Goal: Task Accomplishment & Management: Manage account settings

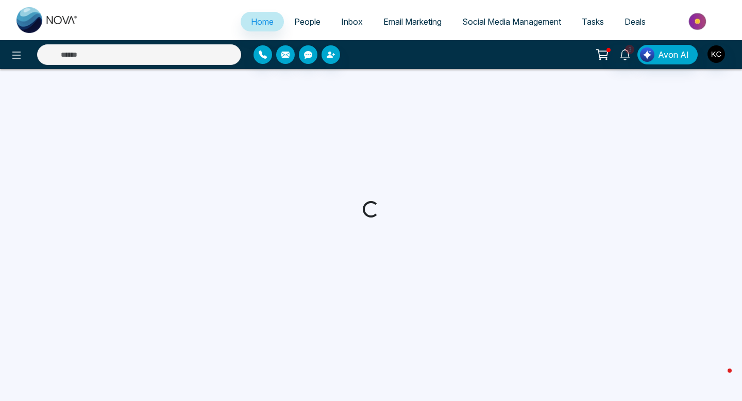
select select "*"
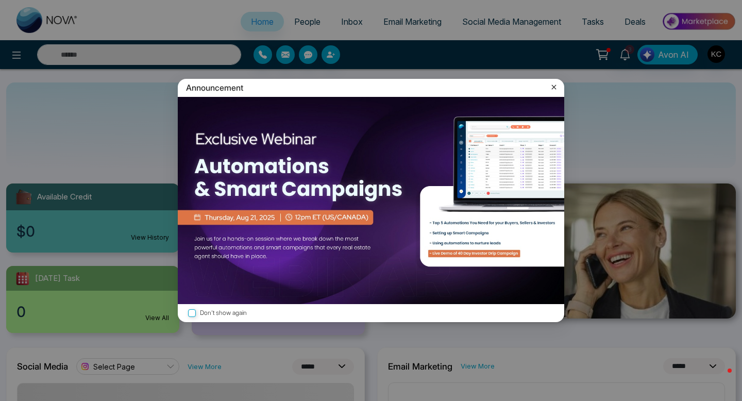
click at [552, 87] on icon at bounding box center [554, 87] width 10 height 10
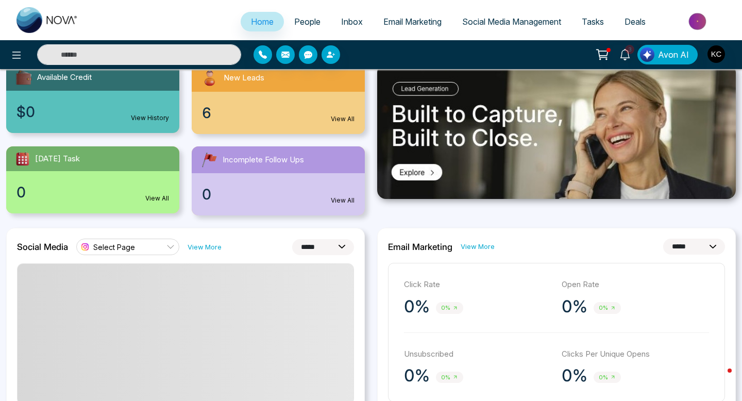
scroll to position [117, 0]
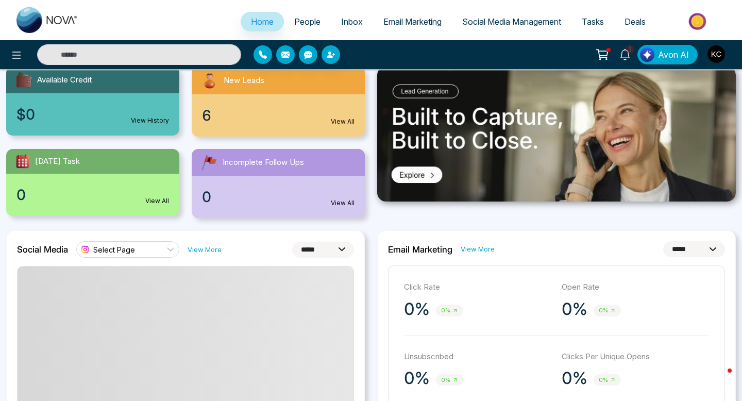
click at [345, 118] on link "View All" at bounding box center [343, 121] width 24 height 9
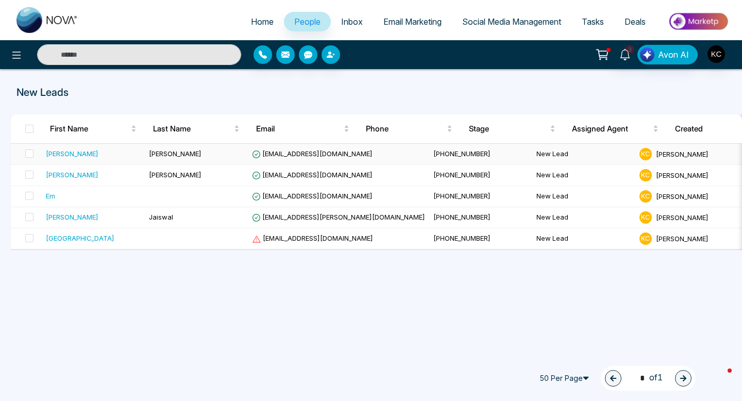
click at [323, 155] on span "arpitnchaudhary@gmail.com" at bounding box center [312, 153] width 121 height 8
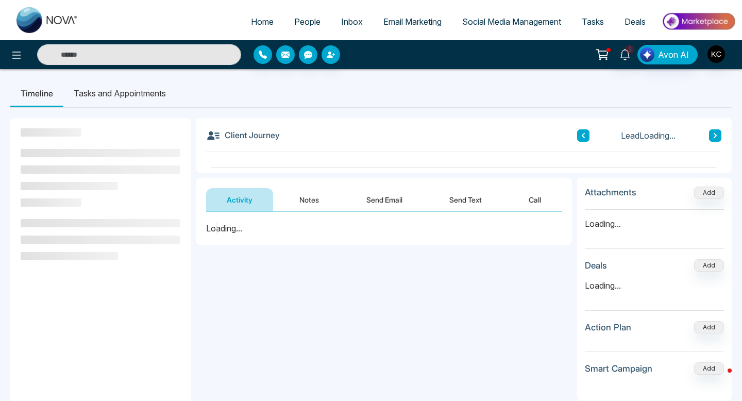
click at [307, 199] on button "Notes" at bounding box center [309, 199] width 61 height 23
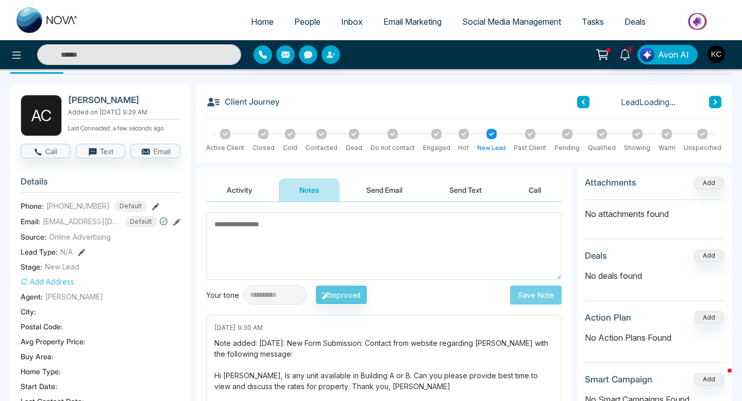
scroll to position [60, 0]
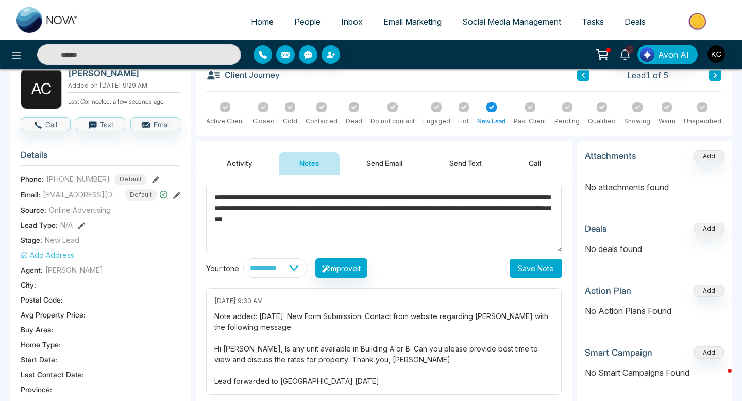
type textarea "**********"
click at [526, 271] on button "Save Note" at bounding box center [536, 268] width 52 height 19
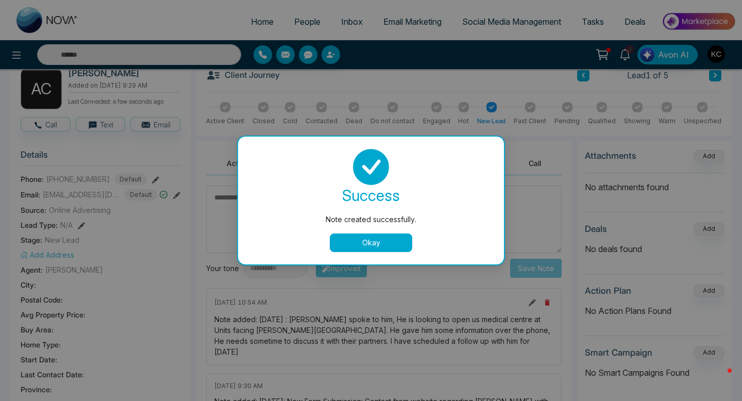
click at [373, 240] on button "Okay" at bounding box center [371, 242] width 82 height 19
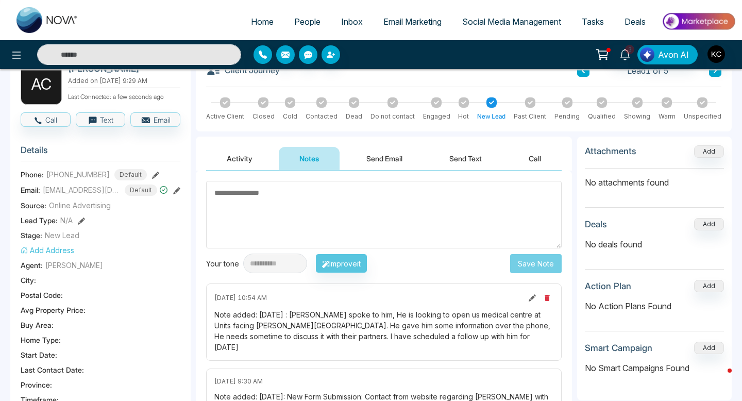
scroll to position [0, 0]
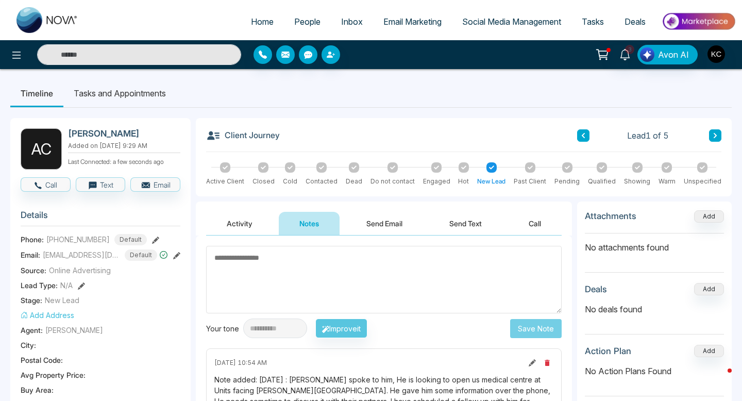
click at [434, 168] on icon at bounding box center [436, 167] width 5 height 4
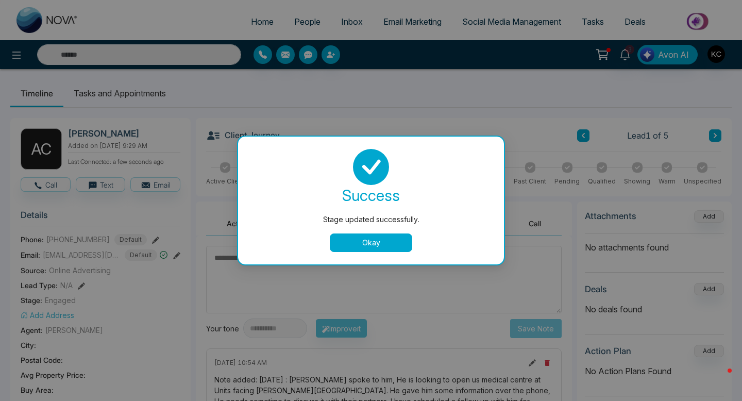
click at [371, 242] on button "Okay" at bounding box center [371, 242] width 82 height 19
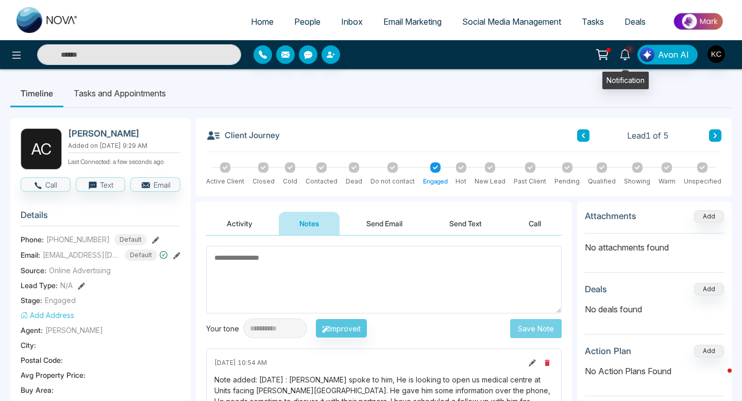
click at [627, 50] on span "3" at bounding box center [629, 49] width 9 height 9
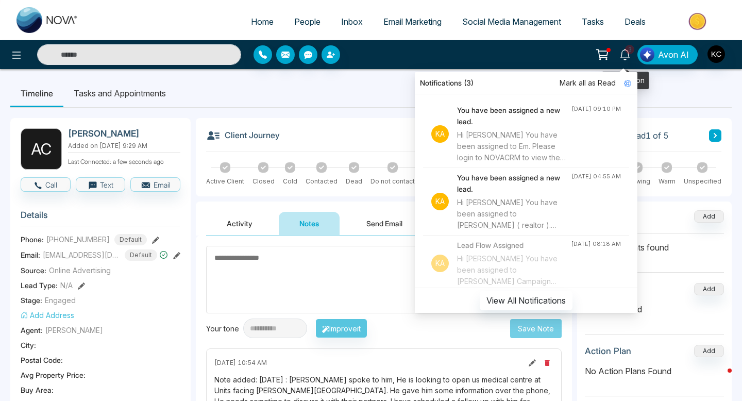
click at [626, 53] on icon at bounding box center [624, 54] width 11 height 11
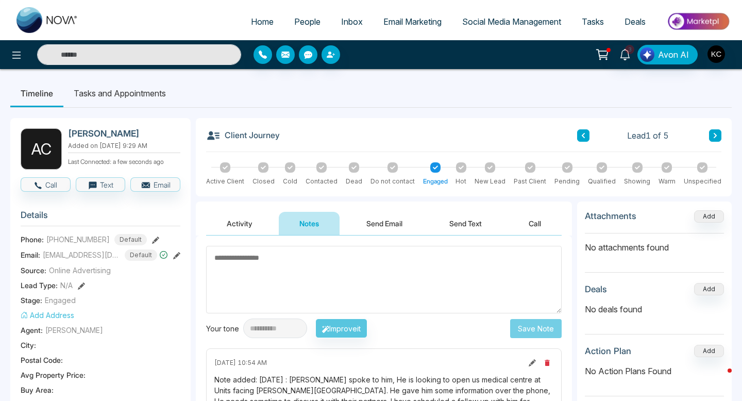
click at [595, 25] on span "Tasks" at bounding box center [593, 21] width 22 height 10
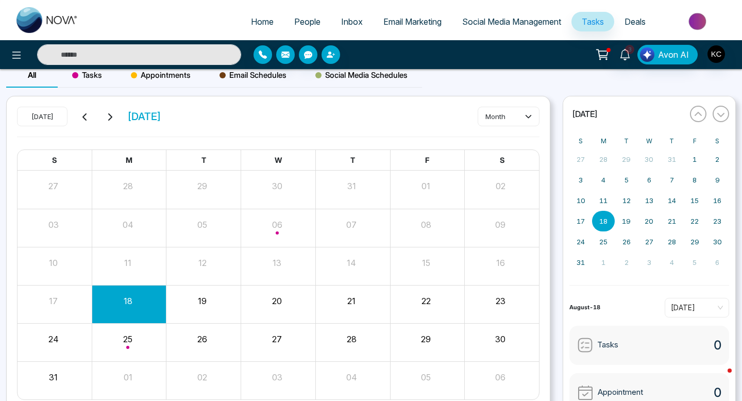
scroll to position [3, 0]
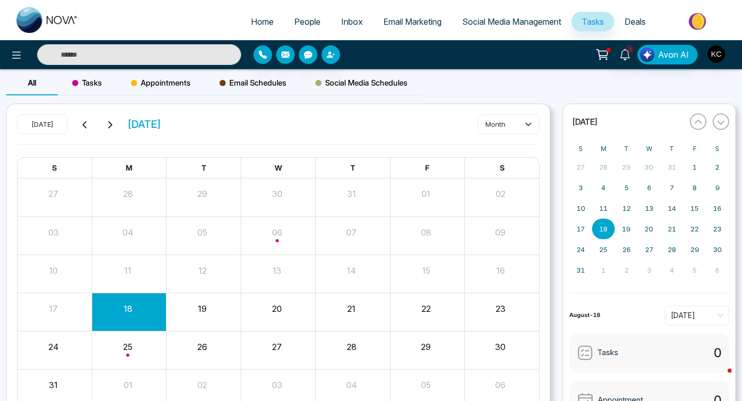
click at [273, 310] on button "20" at bounding box center [277, 308] width 10 height 12
click at [277, 309] on button "20" at bounding box center [277, 308] width 10 height 12
click at [651, 228] on abbr "20" at bounding box center [648, 229] width 9 height 8
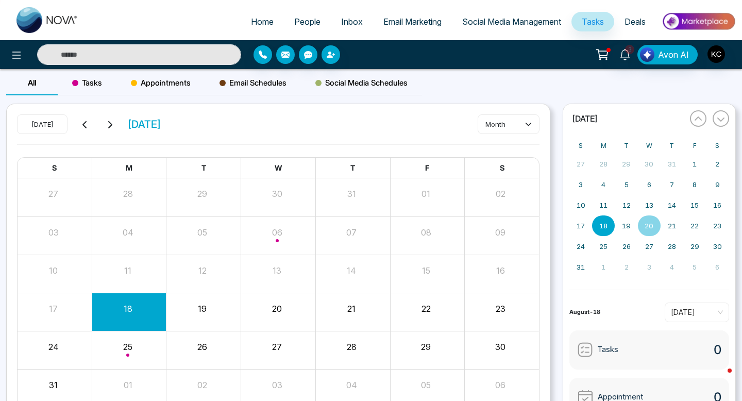
scroll to position [0, 0]
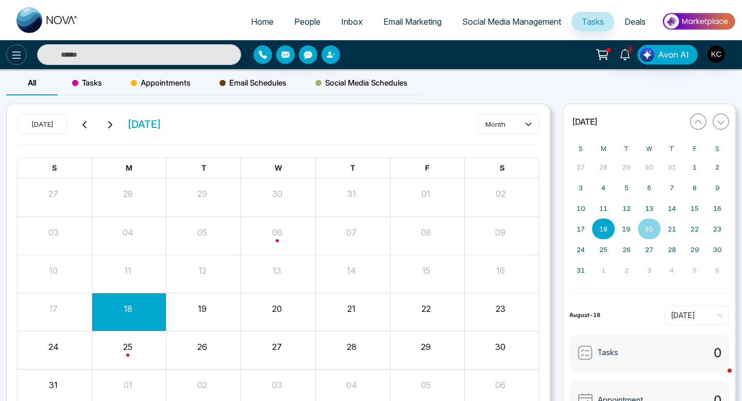
click at [22, 60] on icon at bounding box center [16, 55] width 12 height 12
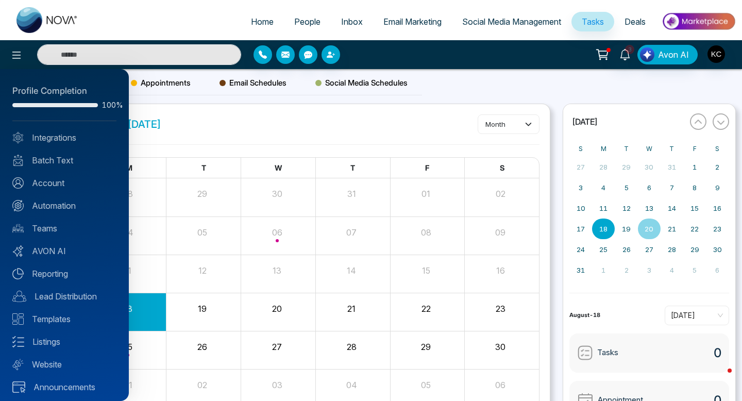
click at [256, 22] on div at bounding box center [371, 200] width 742 height 401
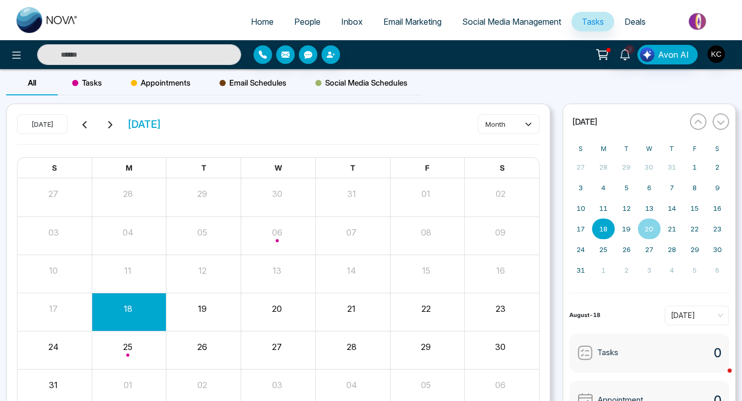
click at [256, 22] on span "Home" at bounding box center [262, 21] width 23 height 10
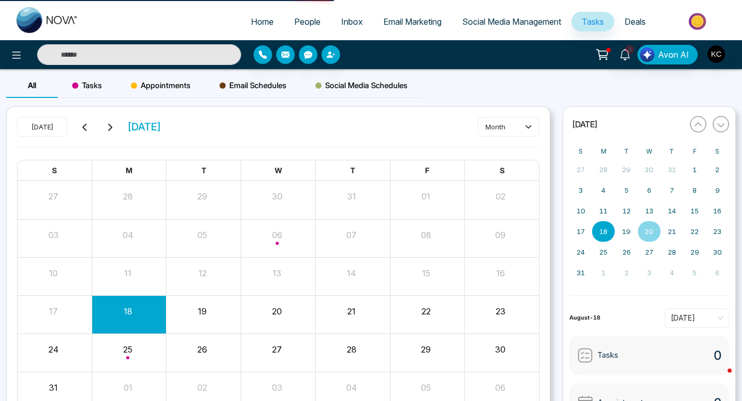
select select "*"
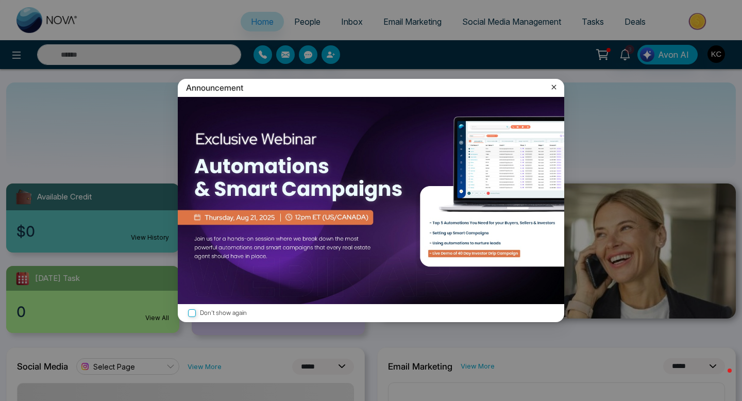
click at [554, 86] on icon at bounding box center [554, 87] width 5 height 5
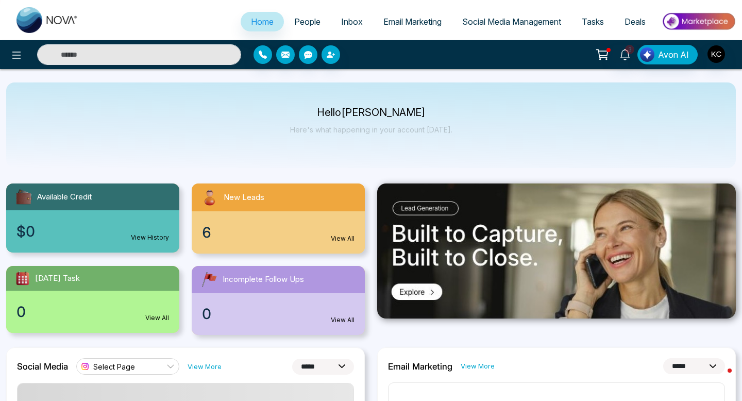
click at [592, 19] on span "Tasks" at bounding box center [593, 21] width 22 height 10
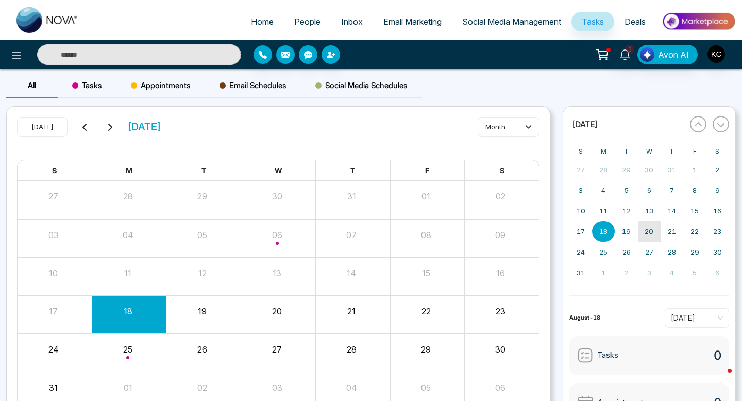
click at [651, 232] on abbr "20" at bounding box center [648, 231] width 9 height 8
click at [282, 315] on button "20" at bounding box center [277, 311] width 10 height 12
click at [278, 307] on button "20" at bounding box center [277, 311] width 10 height 12
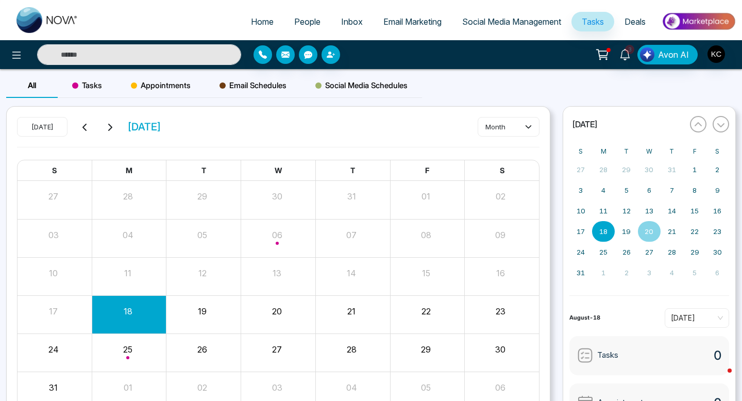
click at [278, 307] on button "20" at bounding box center [277, 311] width 10 height 12
click at [641, 233] on button "20" at bounding box center [649, 231] width 23 height 21
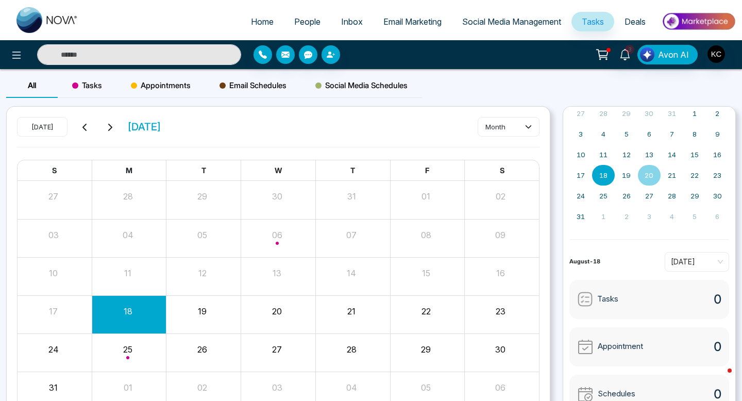
click at [650, 302] on div "Tasks 0" at bounding box center [649, 299] width 160 height 39
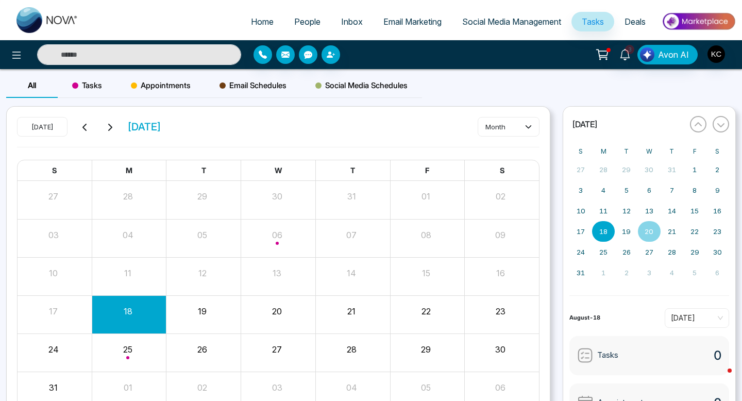
click at [89, 88] on span "Tasks" at bounding box center [87, 85] width 30 height 12
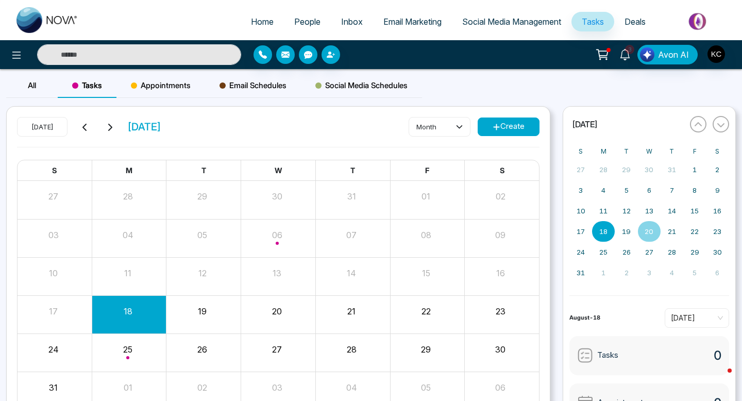
click at [493, 127] on icon at bounding box center [496, 127] width 6 height 6
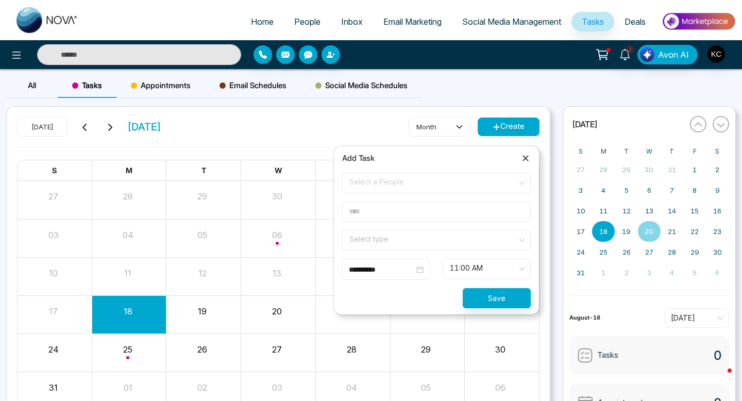
click at [419, 269] on div "**********" at bounding box center [386, 269] width 75 height 11
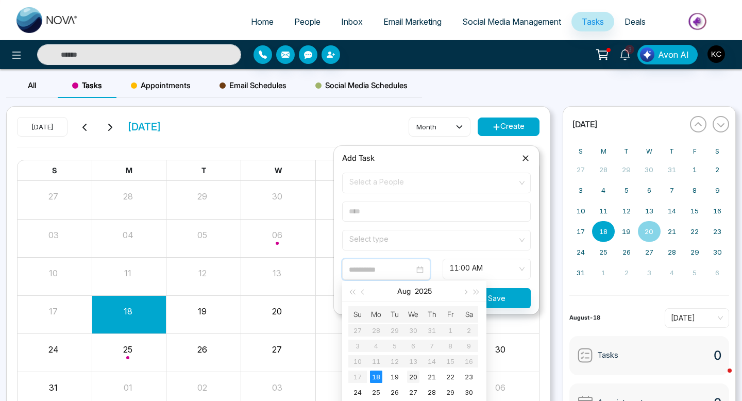
type input "**********"
click at [411, 379] on div "20" at bounding box center [413, 376] width 12 height 12
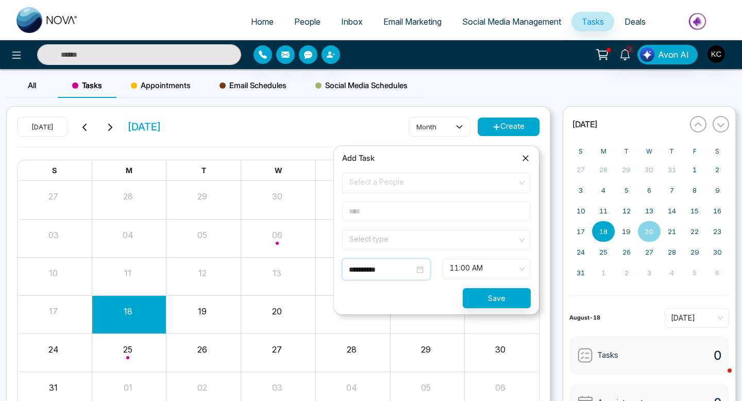
click at [371, 189] on span "Select a People" at bounding box center [436, 183] width 174 height 18
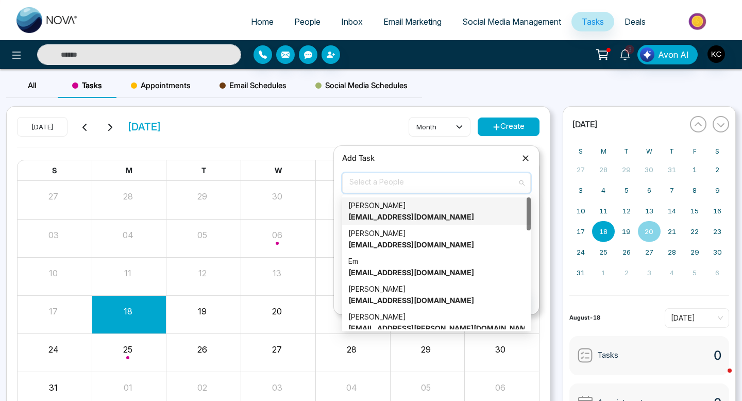
click at [381, 210] on div "Arpit Chaudhary arpitnchaudhary@gmail.com" at bounding box center [436, 211] width 176 height 23
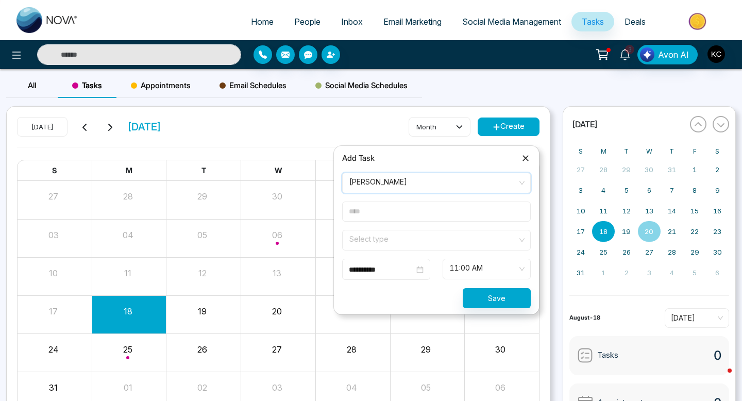
click at [369, 211] on input "text" at bounding box center [436, 211] width 189 height 20
type input "**********"
click at [392, 239] on input "search" at bounding box center [432, 237] width 169 height 15
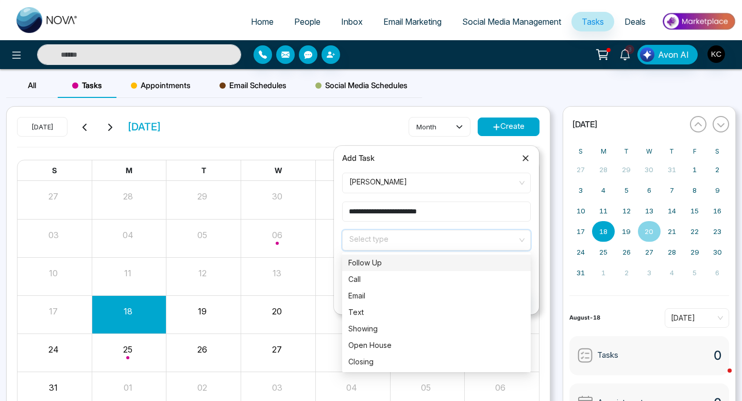
click at [375, 267] on div "Follow Up" at bounding box center [436, 262] width 176 height 11
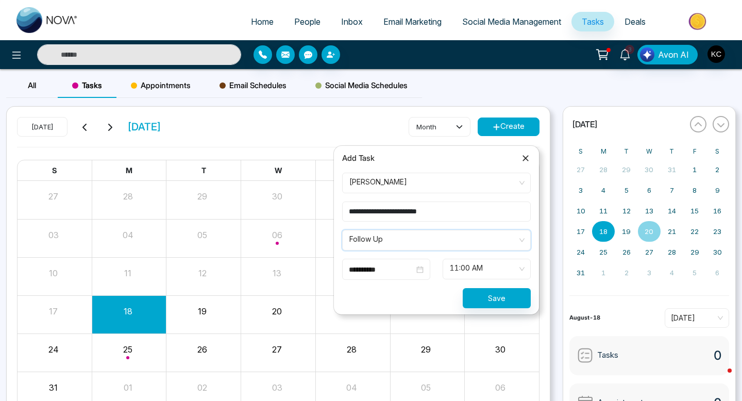
click at [490, 273] on span "11:00 AM" at bounding box center [487, 269] width 74 height 18
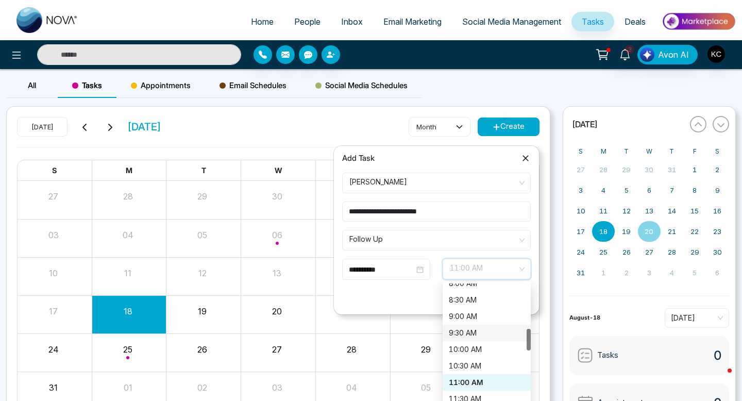
scroll to position [279, 0]
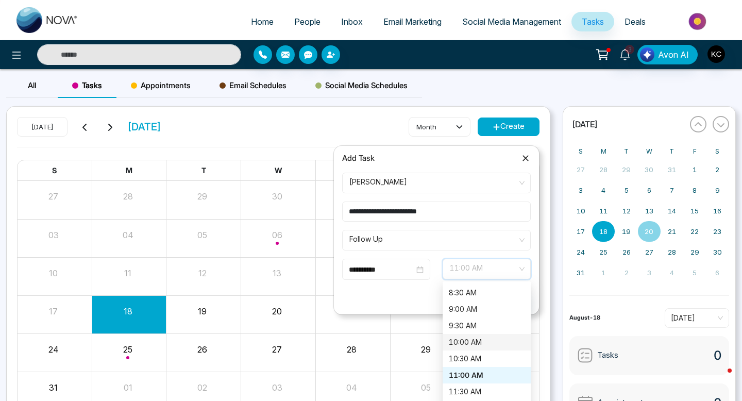
click at [466, 347] on div "10:00 AM" at bounding box center [487, 341] width 76 height 11
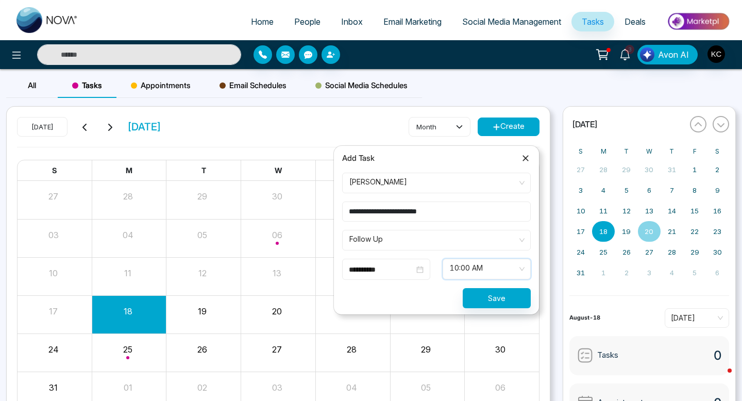
click at [474, 264] on span "10:00 AM" at bounding box center [487, 269] width 74 height 18
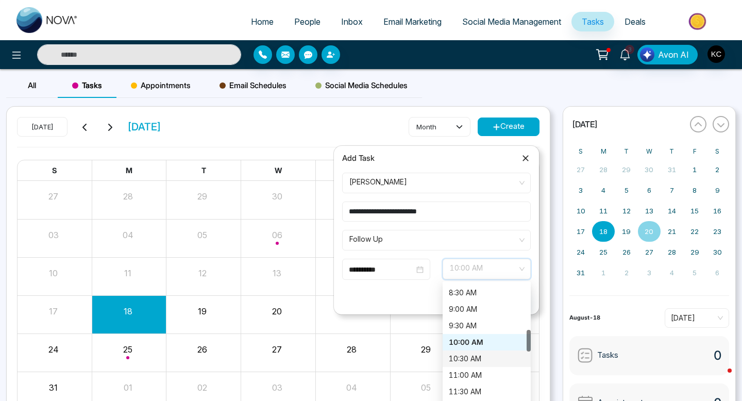
click at [474, 353] on div "10:30 AM" at bounding box center [487, 358] width 76 height 11
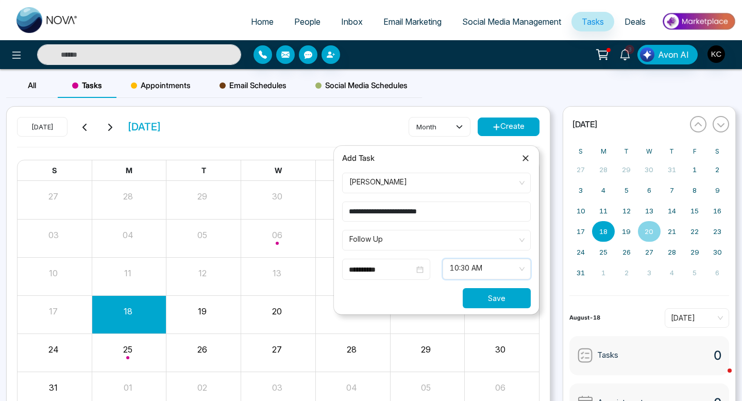
click at [485, 293] on button "Save" at bounding box center [497, 298] width 68 height 20
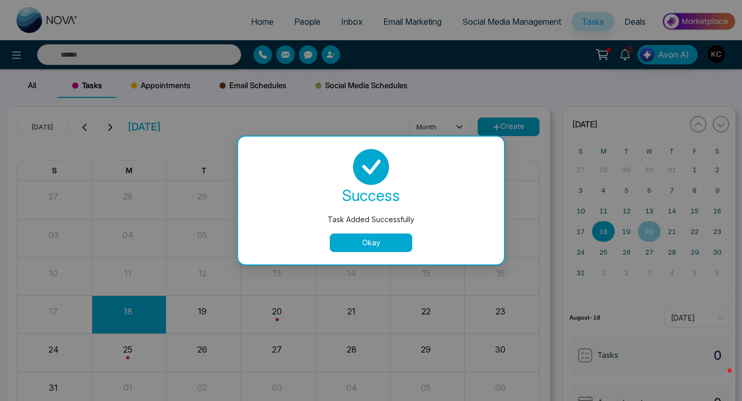
click at [393, 238] on button "Okay" at bounding box center [371, 242] width 82 height 19
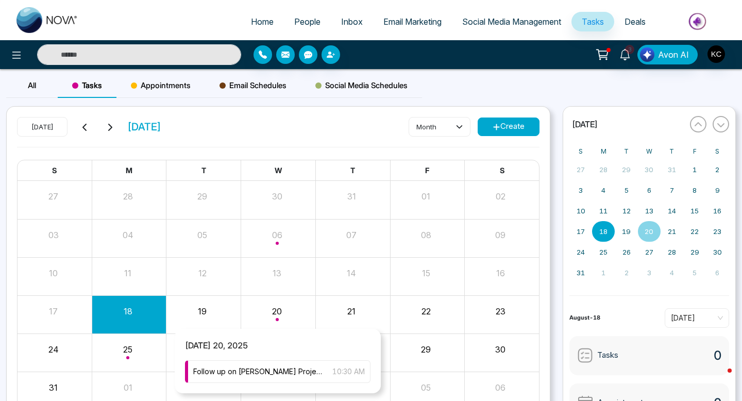
click at [276, 314] on div "Month View" at bounding box center [278, 314] width 75 height 25
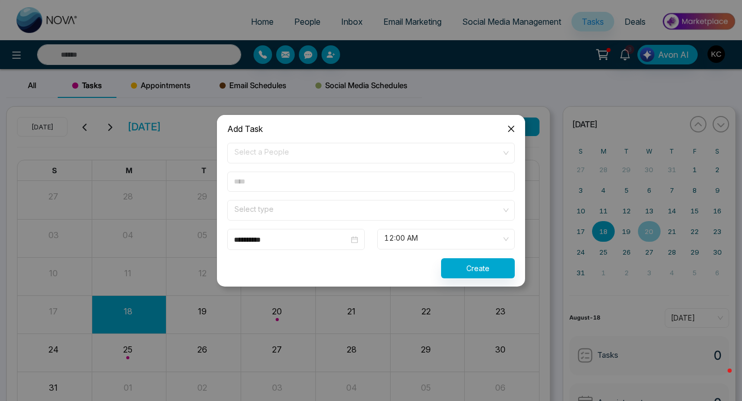
click at [509, 130] on icon "close" at bounding box center [511, 129] width 8 height 8
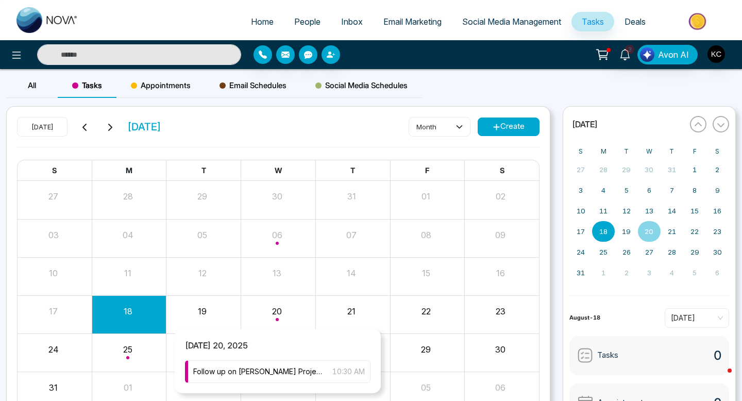
click at [277, 305] on div "Month View" at bounding box center [278, 314] width 75 height 25
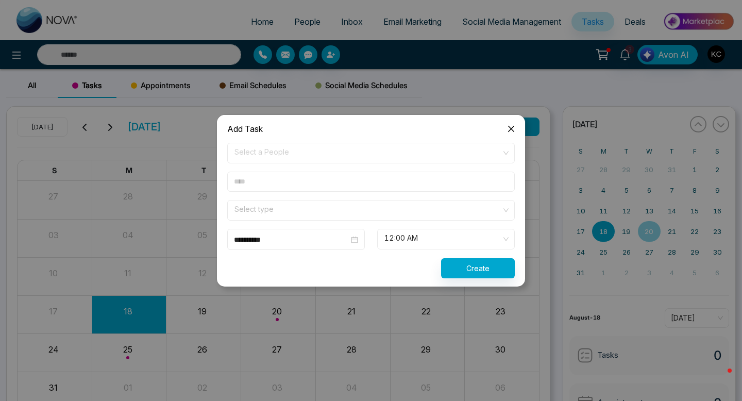
click at [509, 129] on icon "close" at bounding box center [511, 129] width 8 height 8
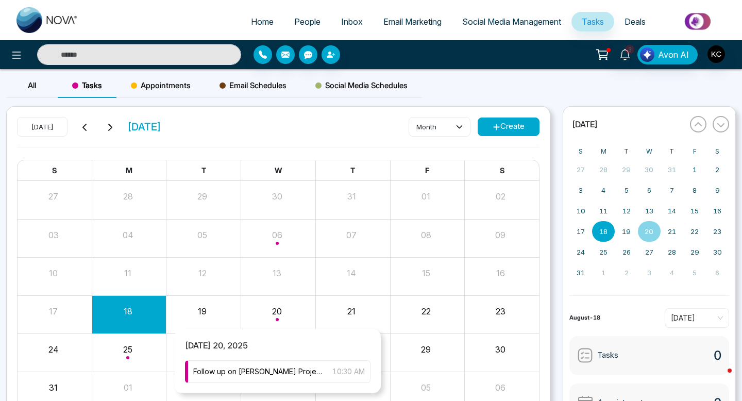
click at [241, 345] on span "Wednesday 20, 2025" at bounding box center [216, 350] width 83 height 21
click at [227, 370] on span "Follow up on Dixie Project" at bounding box center [257, 371] width 129 height 11
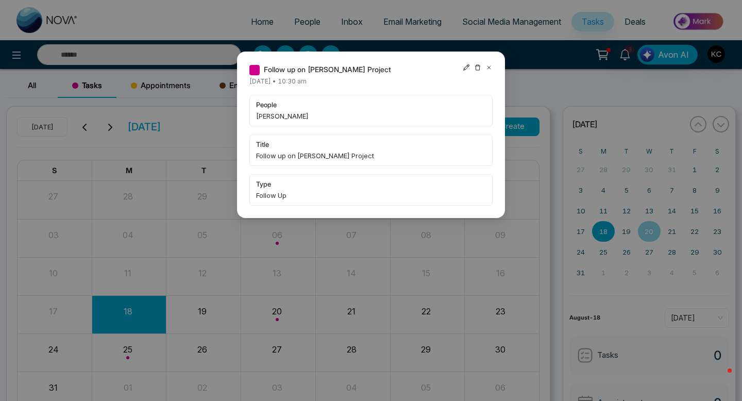
click at [489, 67] on icon at bounding box center [488, 67] width 3 height 3
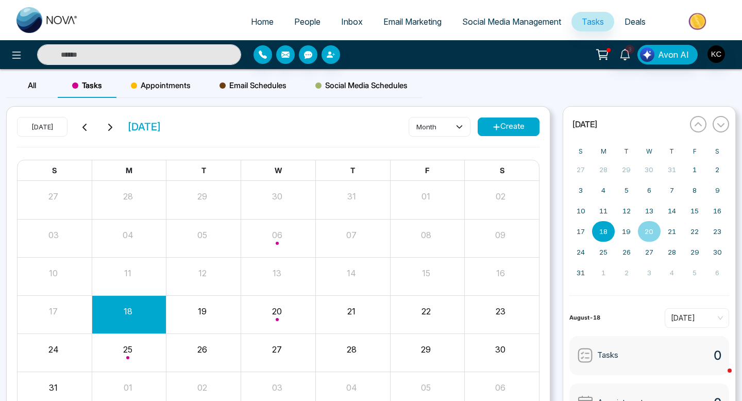
click at [301, 25] on span "People" at bounding box center [307, 21] width 26 height 10
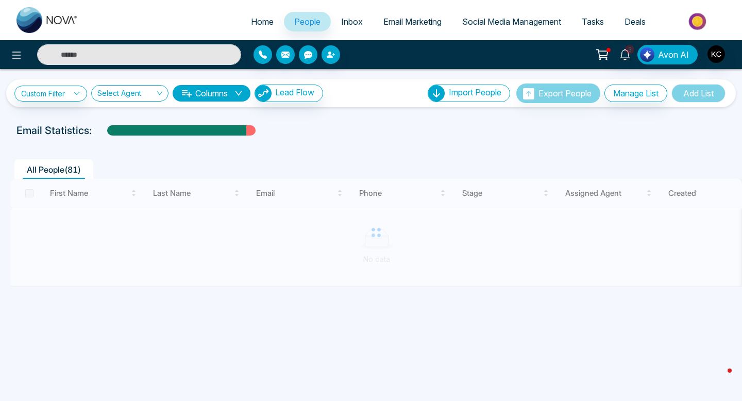
click at [251, 23] on span "Home" at bounding box center [262, 21] width 23 height 10
select select "*"
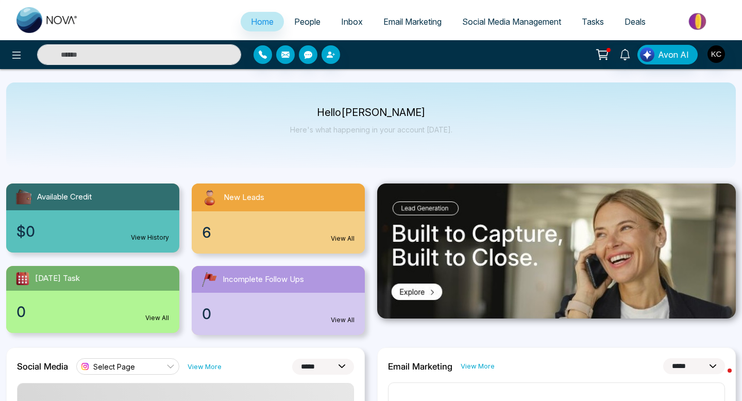
click at [344, 239] on link "View All" at bounding box center [343, 238] width 24 height 9
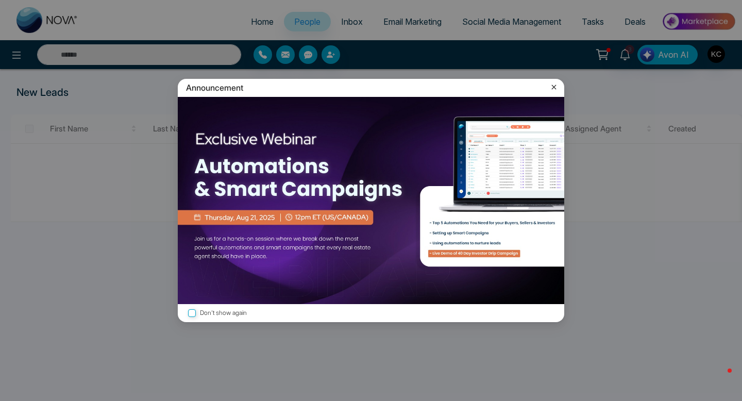
click at [554, 88] on icon at bounding box center [554, 87] width 5 height 5
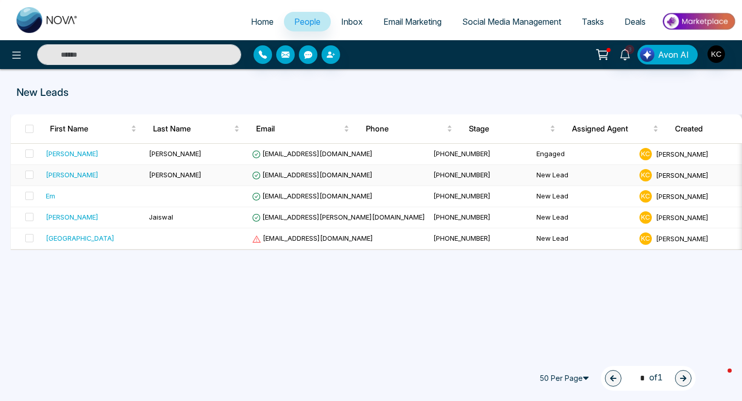
click at [281, 176] on span "kaivi369@gmail.com" at bounding box center [312, 175] width 121 height 8
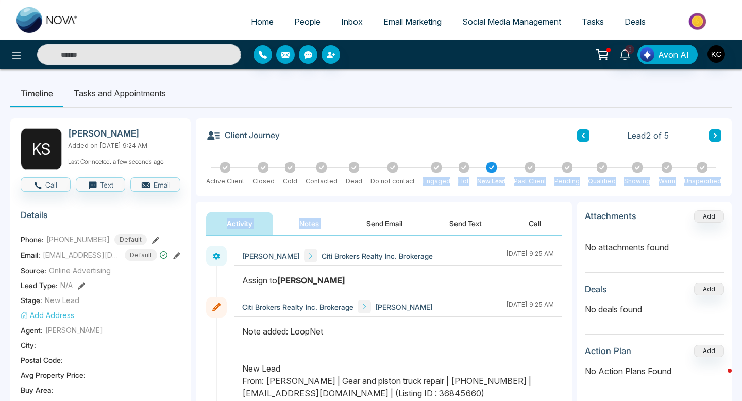
drag, startPoint x: 382, startPoint y: 194, endPoint x: 397, endPoint y: 244, distance: 52.3
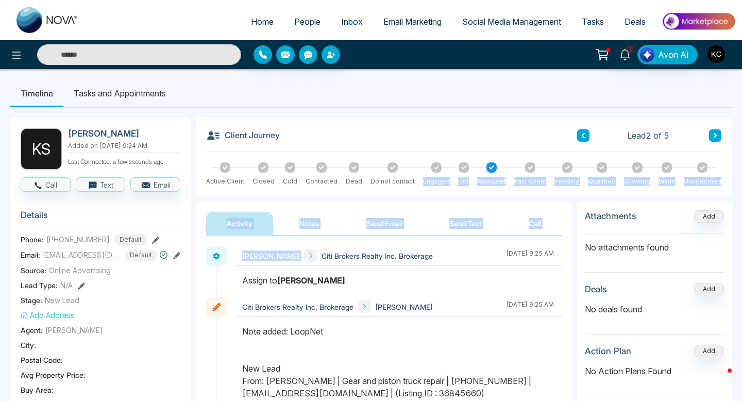
click at [399, 122] on div "Client Journey Lead 2 of 5 Active Client Closed Cold Contacted Dead Do not cont…" at bounding box center [464, 157] width 536 height 78
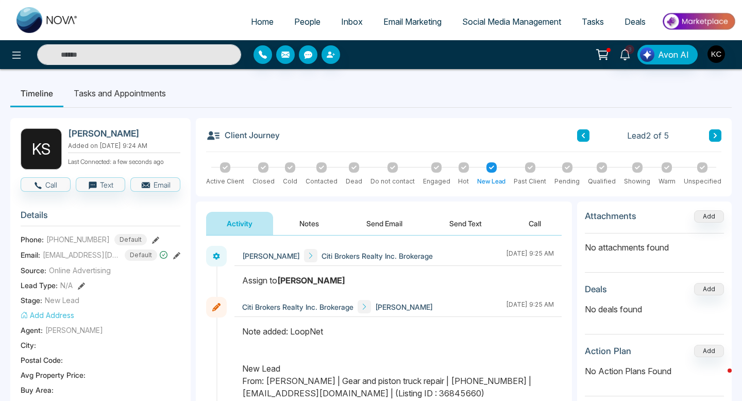
click at [399, 122] on div "Client Journey Lead 2 of 5 Active Client Closed Cold Contacted Dead Do not cont…" at bounding box center [464, 157] width 536 height 78
click at [379, 132] on div "Client Journey Lead 2 of 5" at bounding box center [463, 140] width 515 height 24
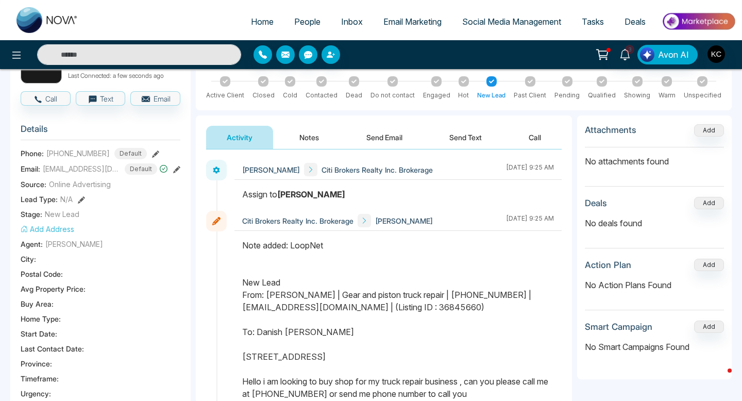
scroll to position [86, 0]
click at [305, 138] on button "Notes" at bounding box center [309, 137] width 61 height 23
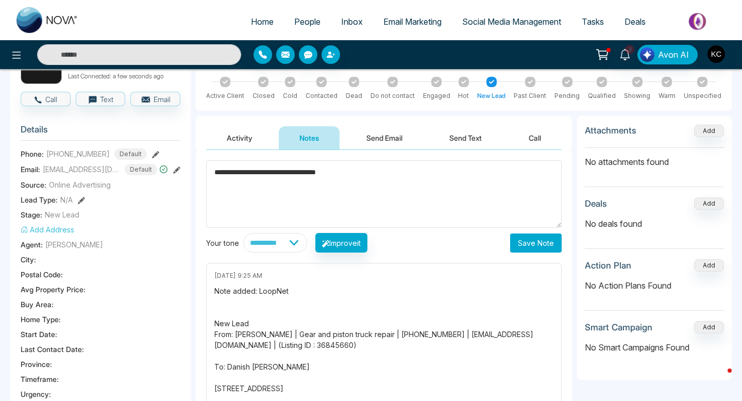
click at [260, 180] on textarea "**********" at bounding box center [383, 193] width 355 height 67
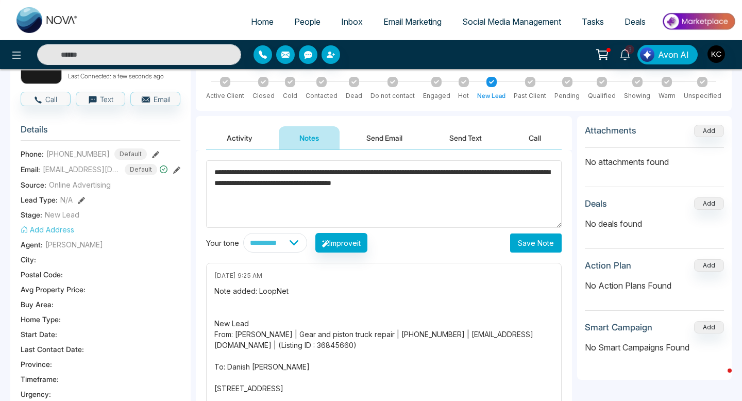
type textarea "**********"
click at [524, 236] on button "Save Note" at bounding box center [536, 242] width 52 height 19
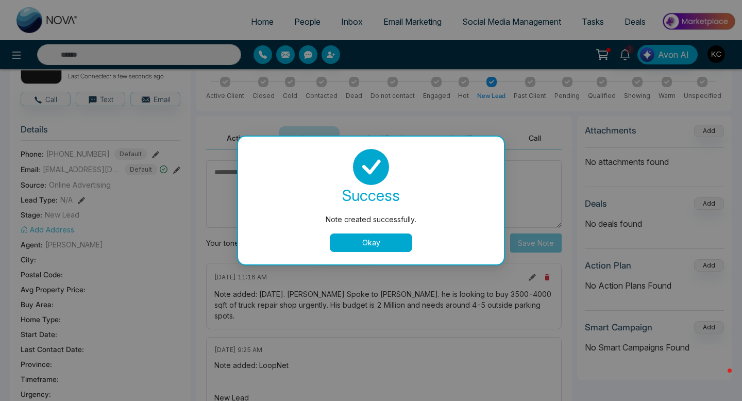
click at [384, 241] on button "Okay" at bounding box center [371, 242] width 82 height 19
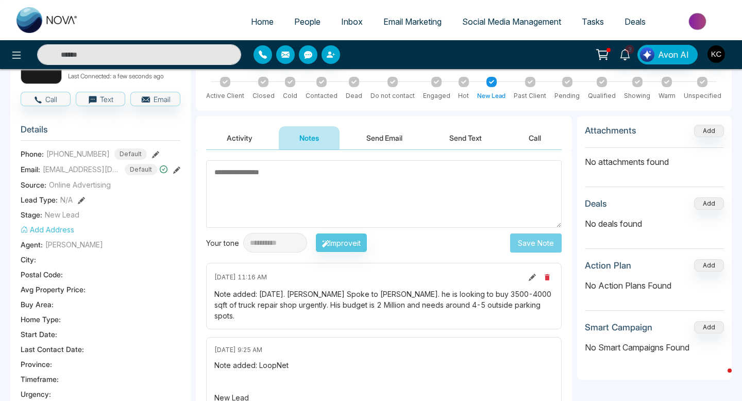
click at [52, 21] on img at bounding box center [47, 20] width 62 height 26
select select "*"
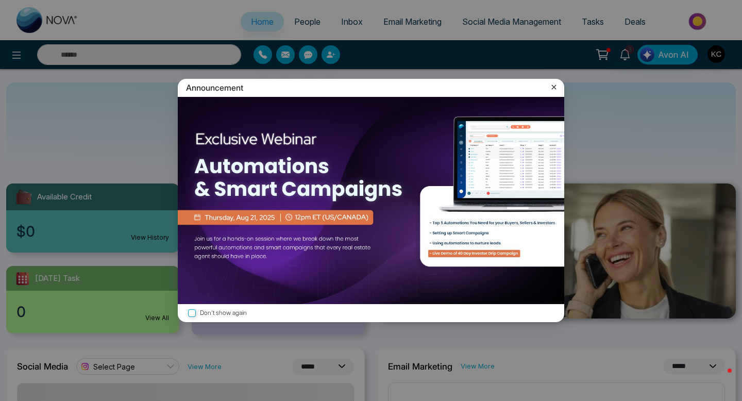
click at [554, 87] on icon at bounding box center [554, 87] width 5 height 5
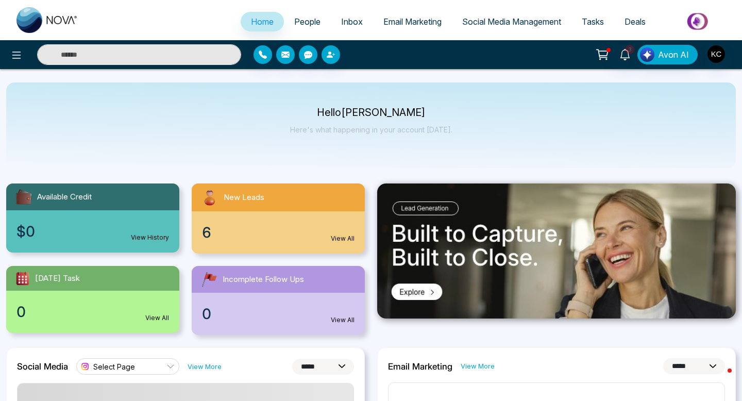
click at [344, 240] on link "View All" at bounding box center [343, 238] width 24 height 9
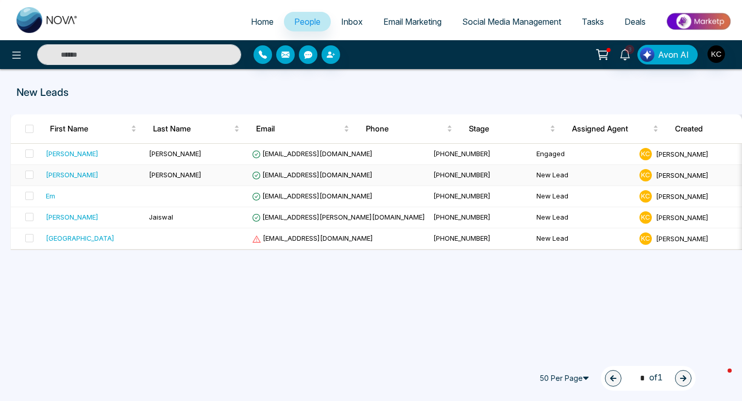
click at [178, 175] on td "Singh" at bounding box center [196, 175] width 103 height 21
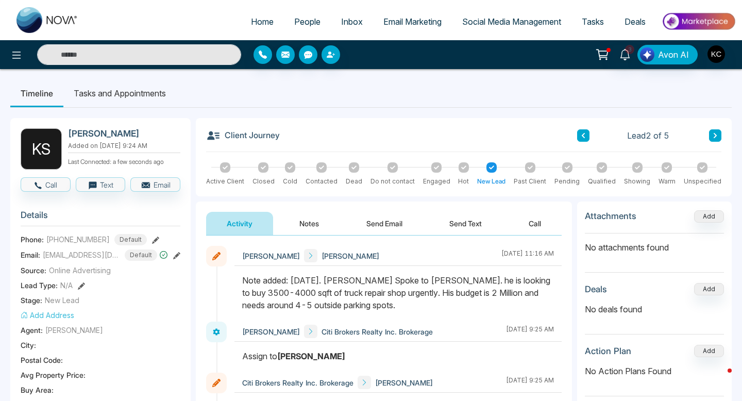
click at [465, 170] on div at bounding box center [463, 167] width 10 height 10
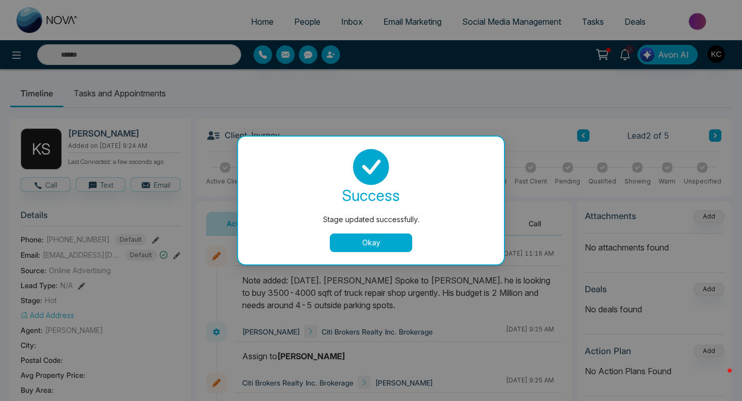
click at [370, 244] on button "Okay" at bounding box center [371, 242] width 82 height 19
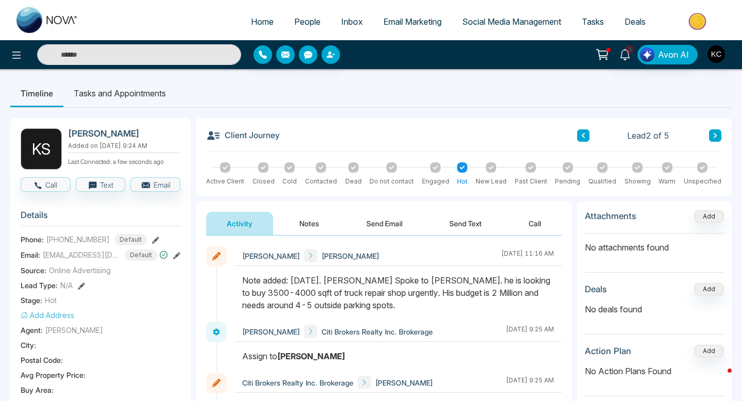
click at [113, 98] on li "Tasks and Appointments" at bounding box center [119, 93] width 113 height 28
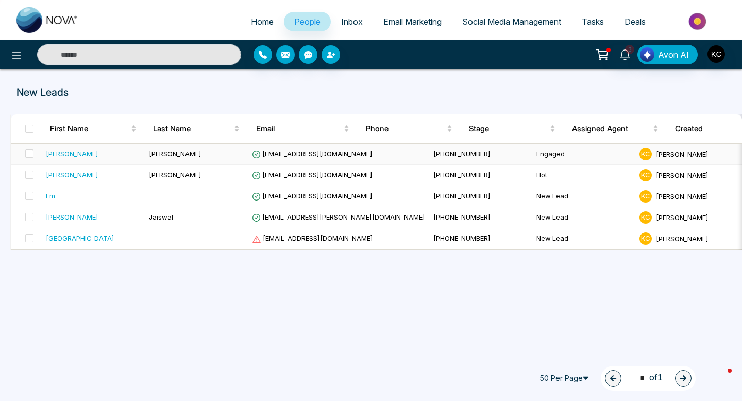
click at [182, 155] on span "Chaudhary" at bounding box center [175, 153] width 53 height 8
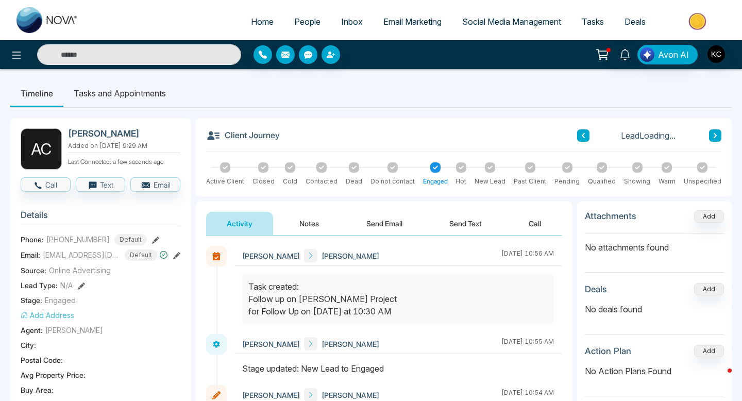
click at [125, 91] on li "Tasks and Appointments" at bounding box center [119, 93] width 113 height 28
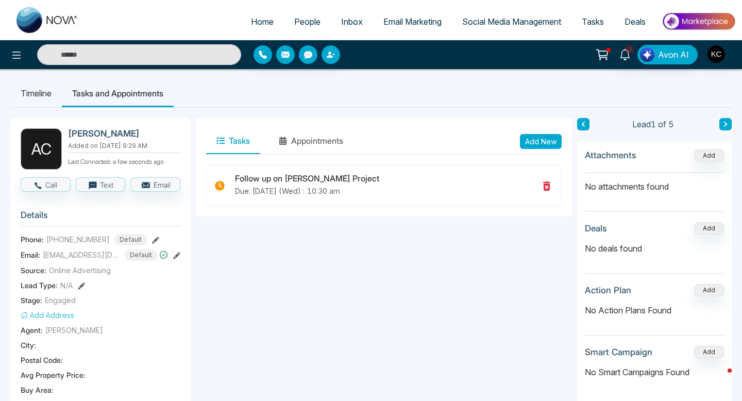
click at [41, 95] on li "Timeline" at bounding box center [36, 93] width 52 height 28
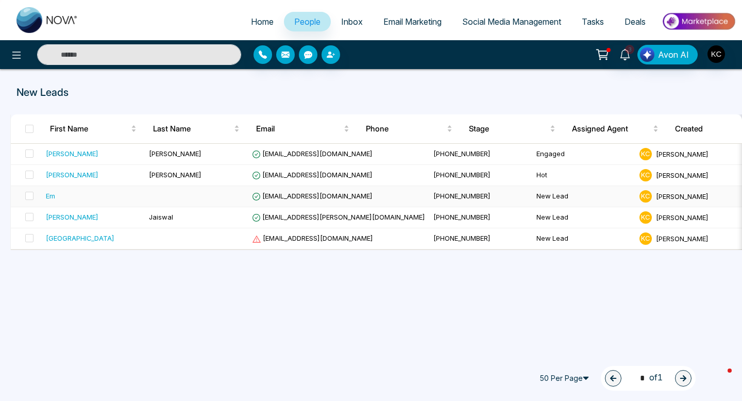
click at [300, 198] on span "eba.emanuel@gmail.com" at bounding box center [312, 196] width 121 height 8
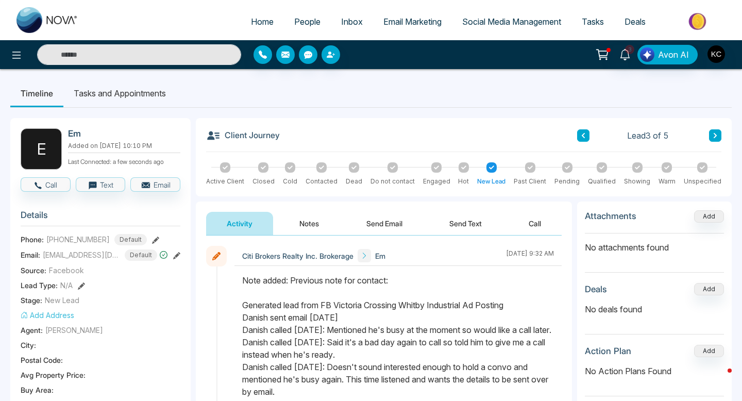
click at [434, 168] on icon at bounding box center [436, 167] width 5 height 5
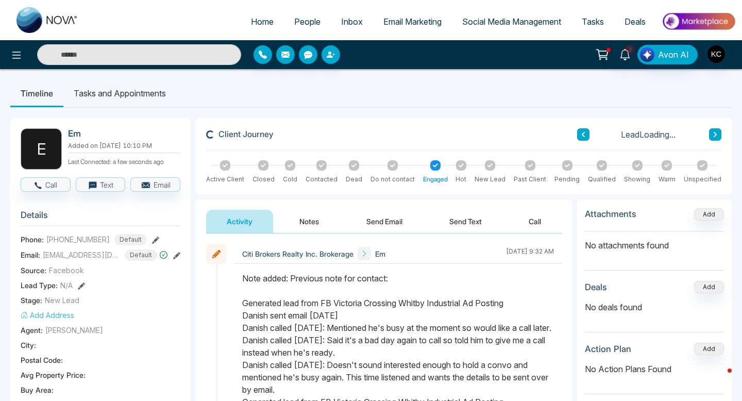
click at [307, 222] on button "Notes" at bounding box center [309, 221] width 61 height 23
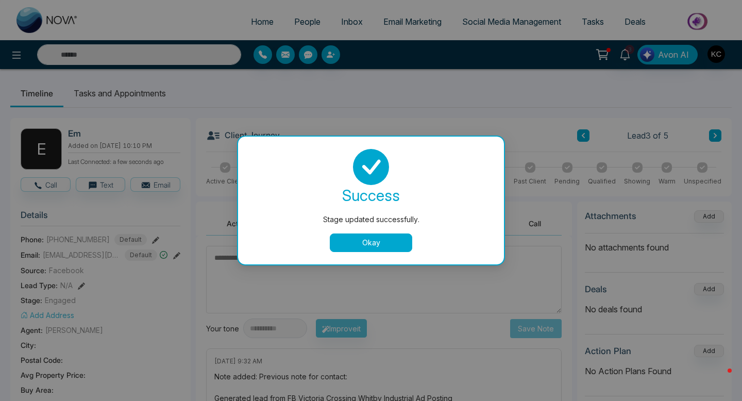
click at [362, 241] on button "Okay" at bounding box center [371, 242] width 82 height 19
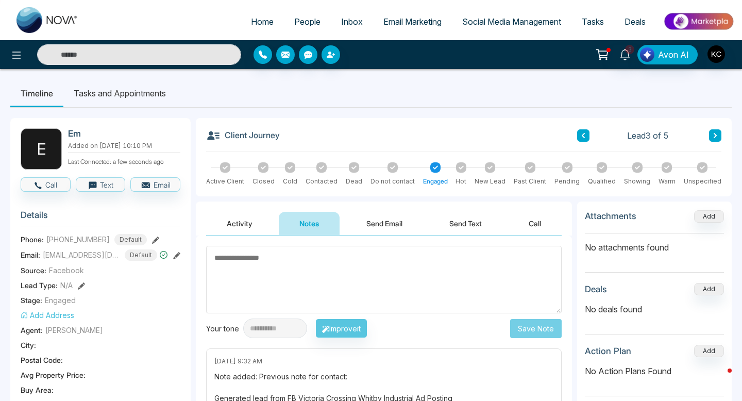
click at [251, 261] on textarea at bounding box center [383, 279] width 355 height 67
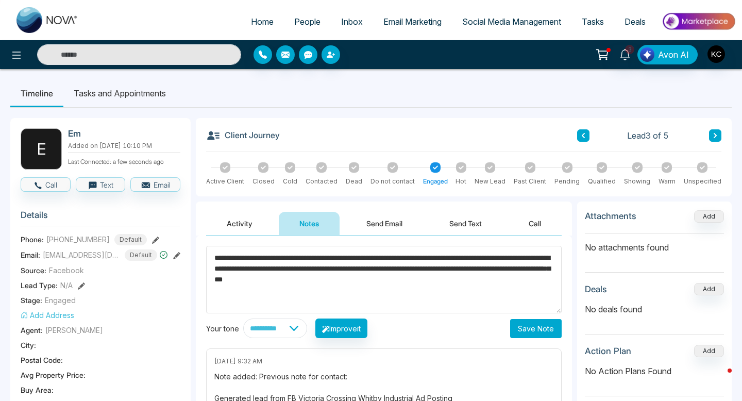
type textarea "**********"
click at [535, 327] on button "Save Note" at bounding box center [536, 328] width 52 height 19
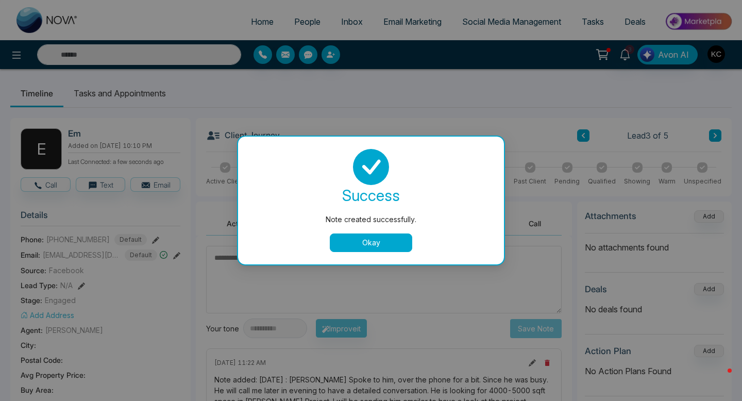
click at [370, 242] on button "Okay" at bounding box center [371, 242] width 82 height 19
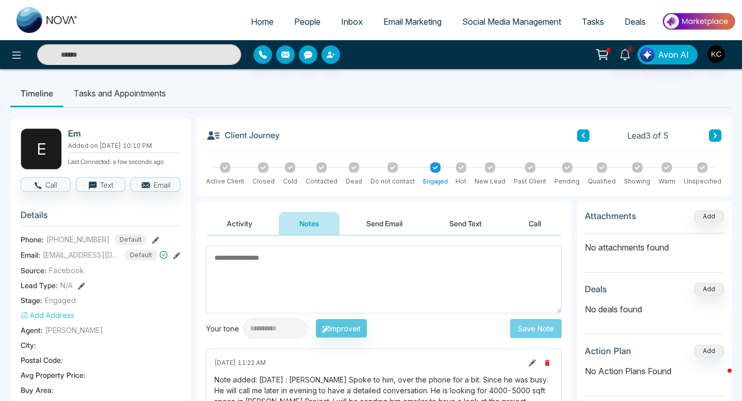
click at [177, 256] on icon at bounding box center [176, 255] width 7 height 7
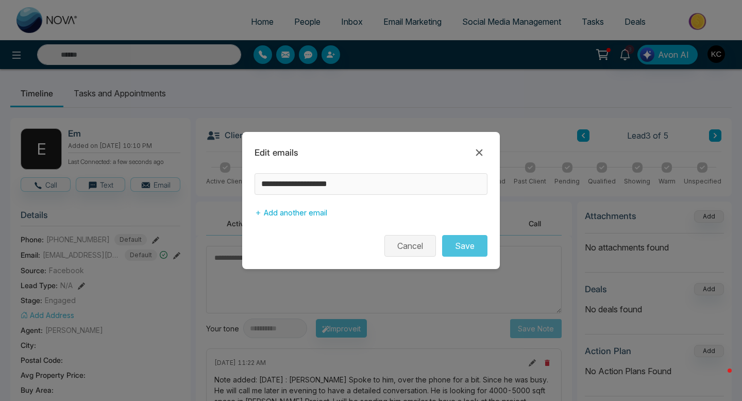
click at [412, 247] on button "Cancel" at bounding box center [410, 246] width 52 height 22
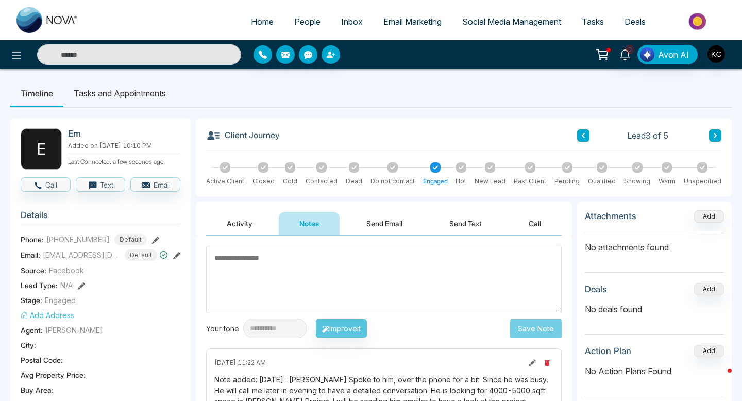
click at [44, 21] on img at bounding box center [47, 20] width 62 height 26
select select "*"
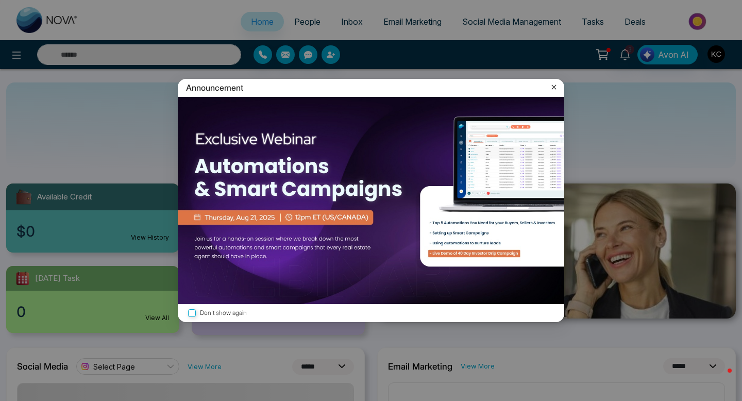
click at [556, 84] on icon at bounding box center [554, 87] width 10 height 10
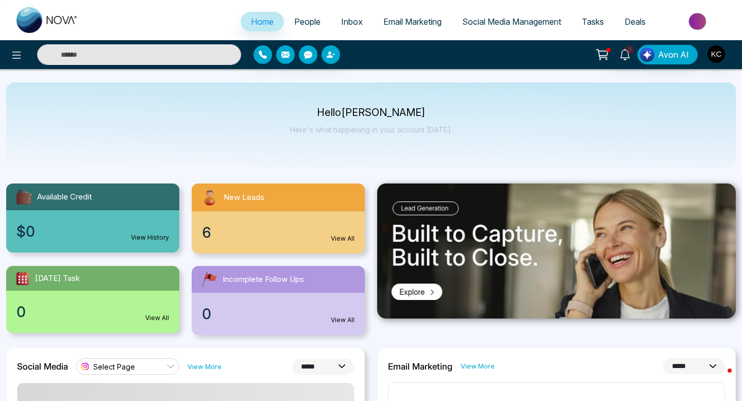
click at [340, 241] on link "View All" at bounding box center [343, 238] width 24 height 9
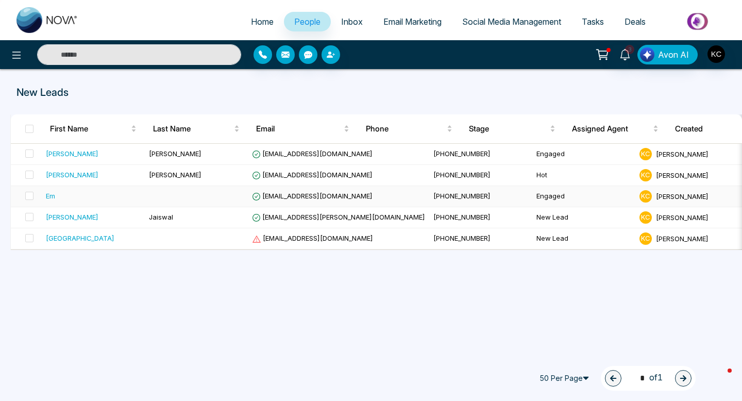
click at [267, 194] on span "eba.emanuel@gmail.com" at bounding box center [312, 196] width 121 height 8
click at [287, 215] on span "Jaiswal.vibhore@gmail.com" at bounding box center [338, 217] width 173 height 8
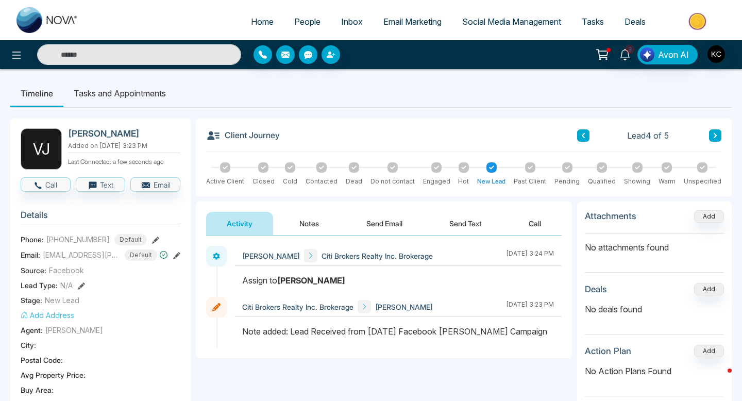
click at [437, 166] on icon at bounding box center [436, 167] width 5 height 4
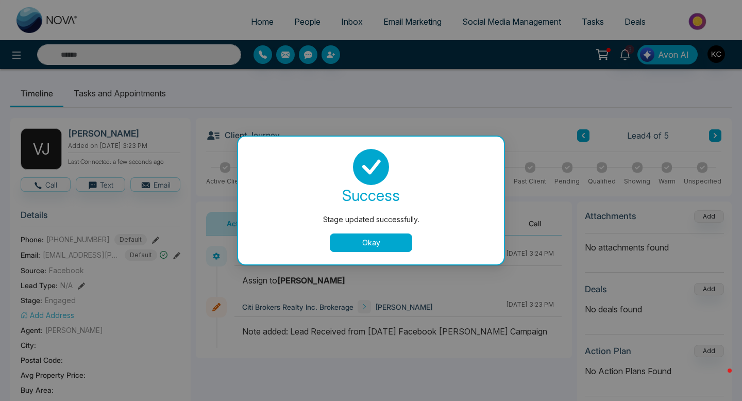
click at [365, 241] on button "Okay" at bounding box center [371, 242] width 82 height 19
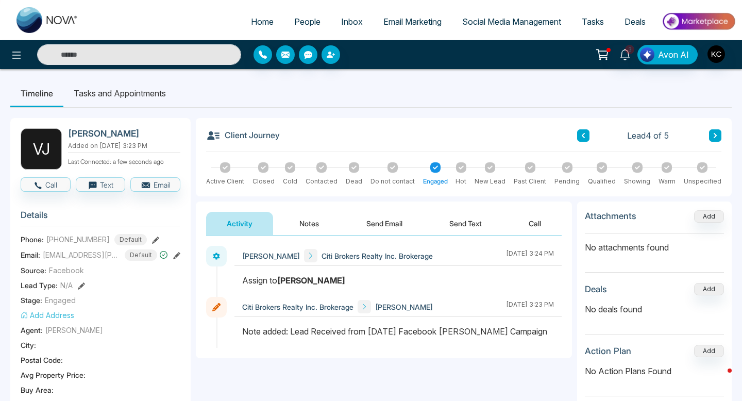
click at [309, 222] on button "Notes" at bounding box center [309, 223] width 61 height 23
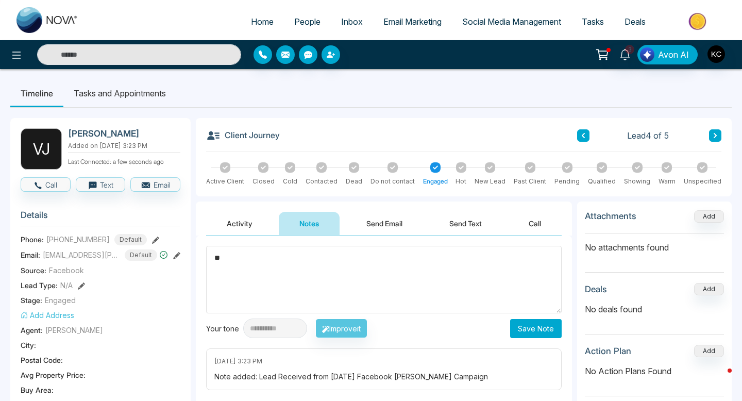
type textarea "*"
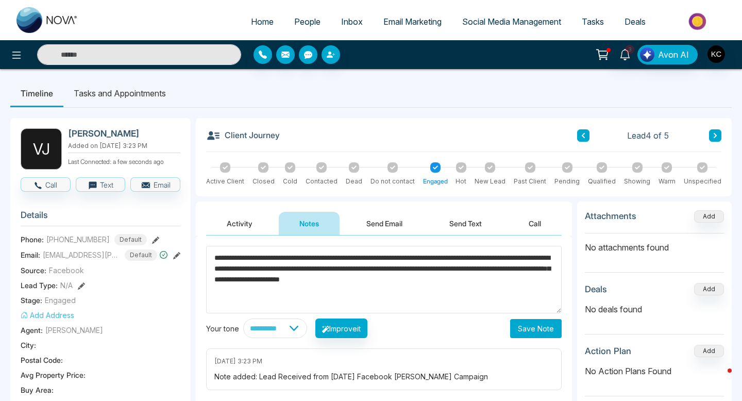
type textarea "**********"
click at [534, 324] on button "Save Note" at bounding box center [536, 328] width 52 height 19
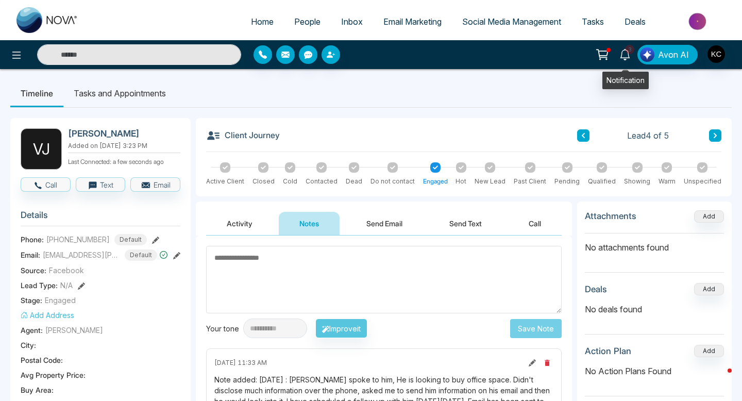
click at [629, 57] on icon at bounding box center [625, 54] width 10 height 11
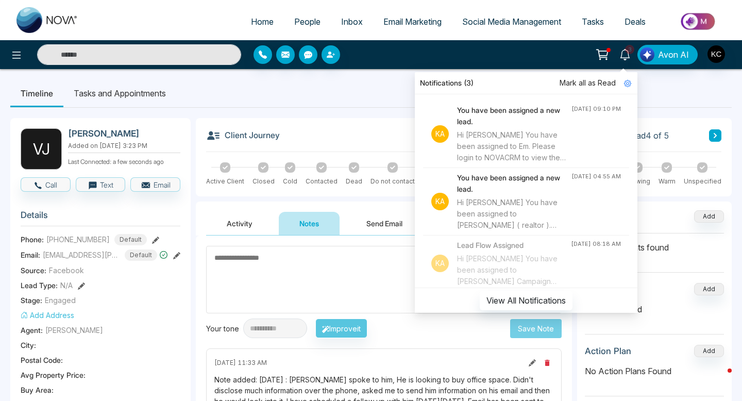
scroll to position [66, 0]
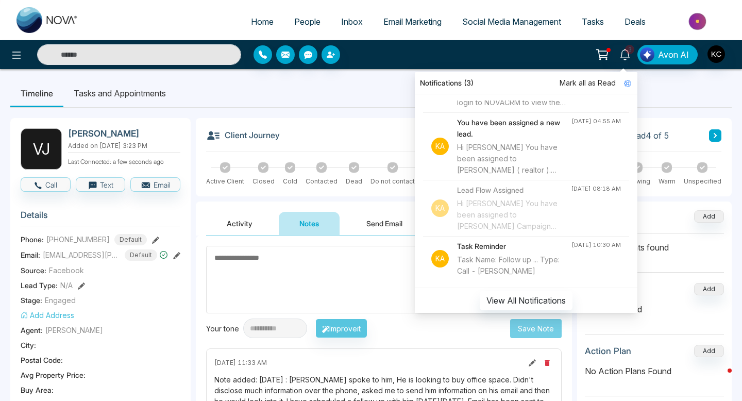
click at [526, 254] on div "Task Name: Follow up ... Type: Call - Ravinder Garcha" at bounding box center [514, 265] width 114 height 23
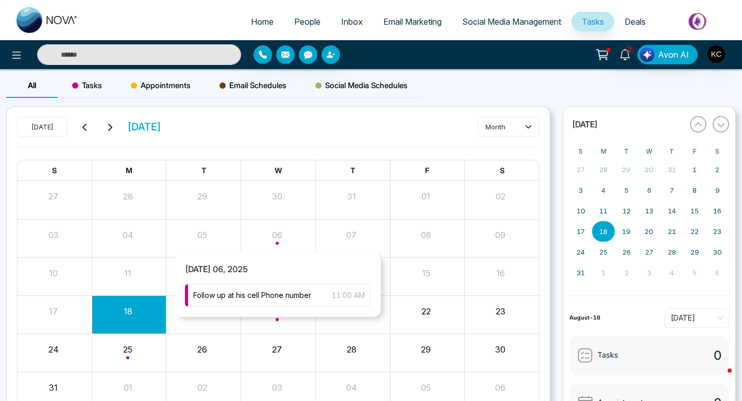
click at [279, 236] on div "Month View" at bounding box center [278, 238] width 75 height 25
click at [267, 295] on span "Follow up at his cell Phone number" at bounding box center [252, 295] width 118 height 11
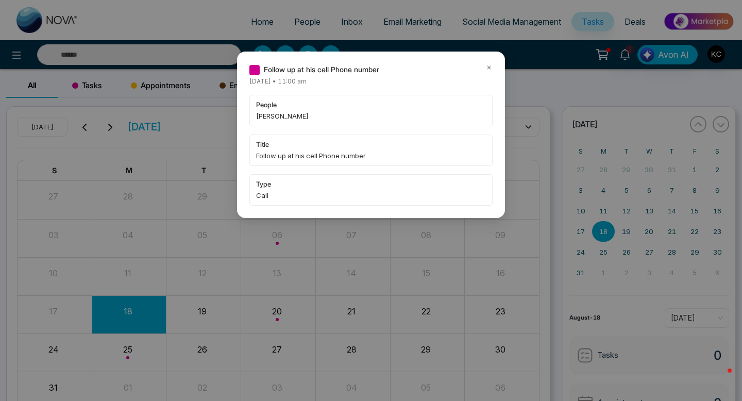
click at [488, 67] on icon at bounding box center [488, 67] width 7 height 7
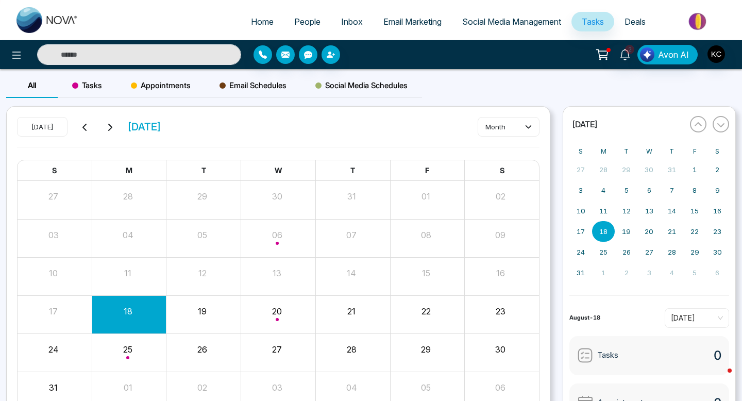
scroll to position [57, 0]
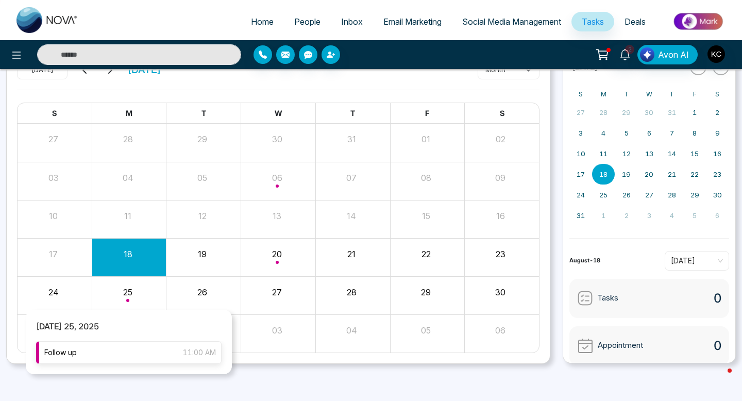
click at [103, 345] on div "Follow up 11:00 AM" at bounding box center [128, 352] width 185 height 23
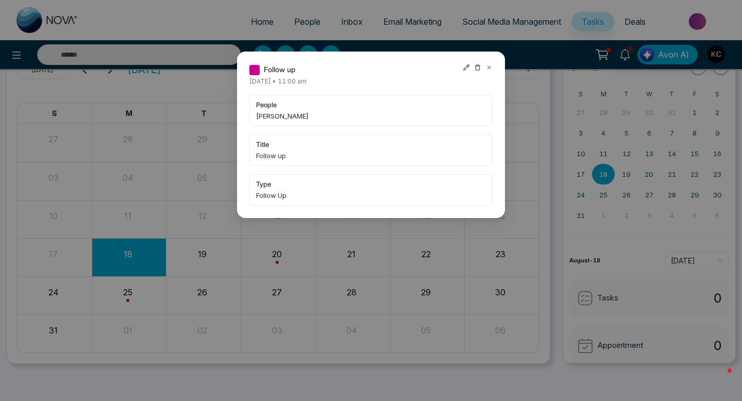
click at [488, 67] on icon at bounding box center [488, 67] width 3 height 3
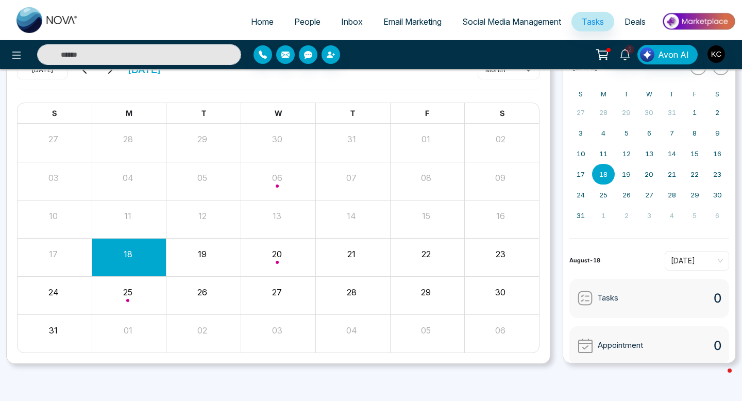
scroll to position [0, 0]
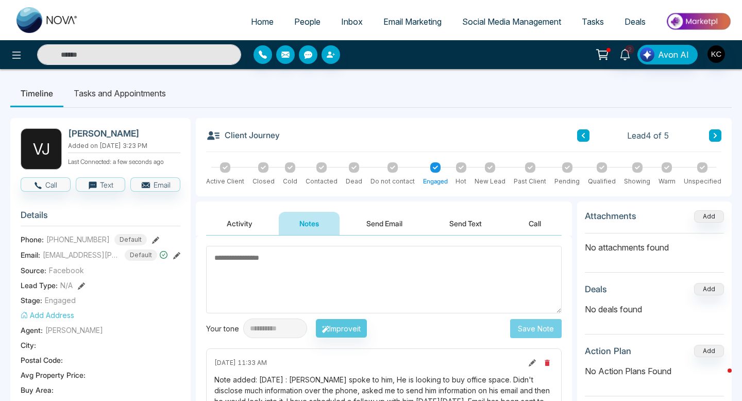
click at [124, 91] on li "Tasks and Appointments" at bounding box center [119, 93] width 113 height 28
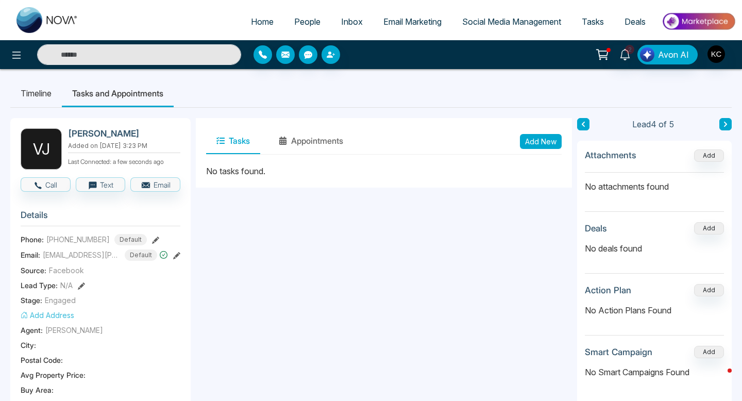
click at [538, 143] on button "Add New" at bounding box center [541, 141] width 42 height 15
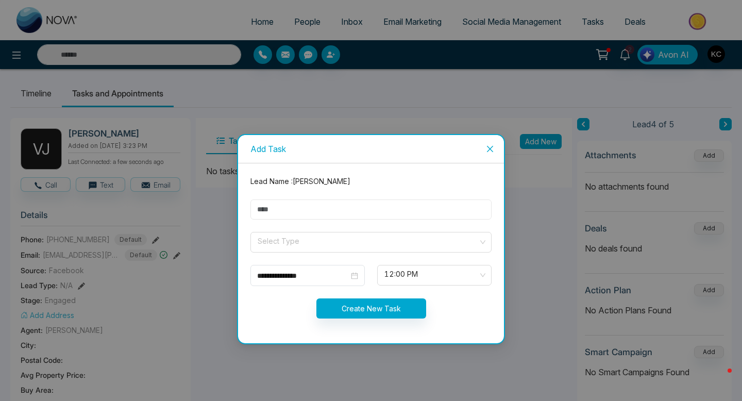
click at [328, 209] on input "text" at bounding box center [370, 209] width 241 height 20
type input "**********"
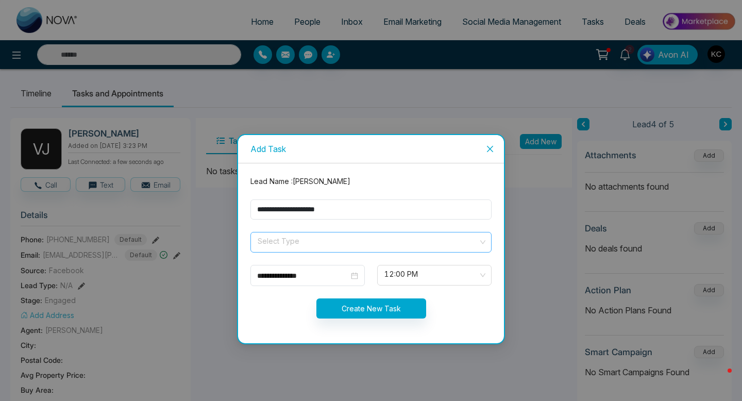
click at [306, 243] on input "search" at bounding box center [368, 239] width 222 height 15
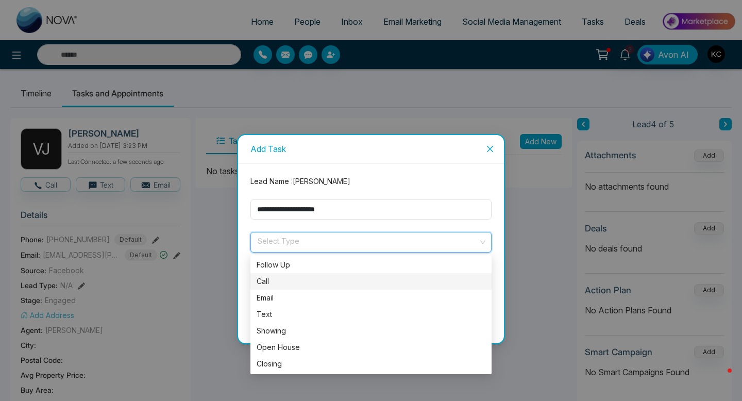
click at [302, 282] on div "Call" at bounding box center [371, 281] width 229 height 11
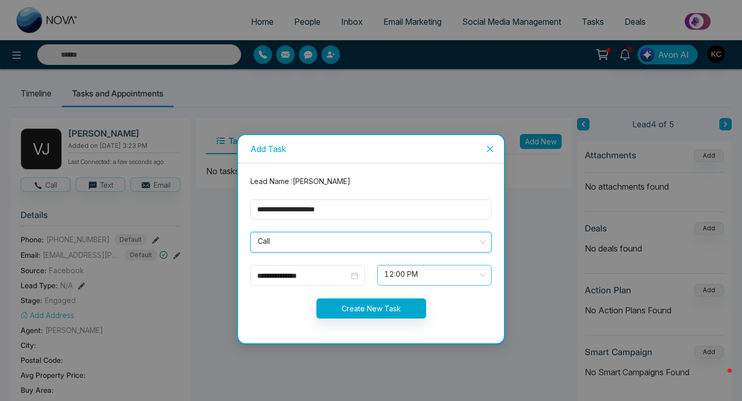
click at [390, 273] on span "12:00 PM" at bounding box center [434, 275] width 100 height 18
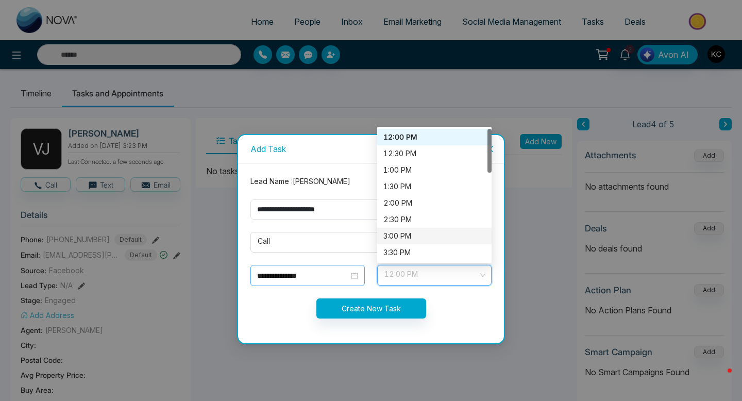
click at [357, 277] on div "**********" at bounding box center [307, 275] width 101 height 11
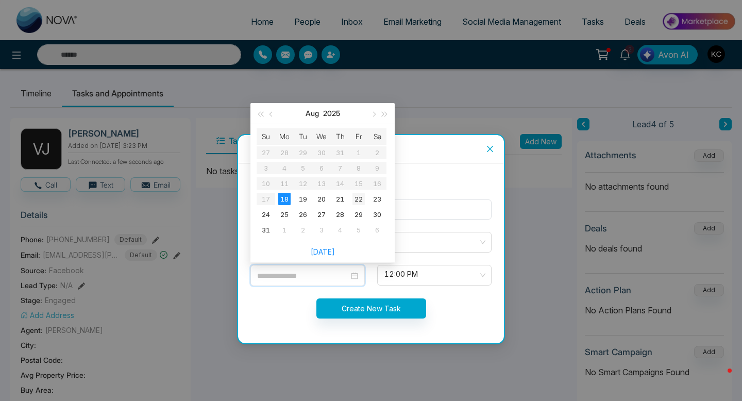
type input "**********"
click at [361, 199] on div "22" at bounding box center [358, 199] width 12 height 12
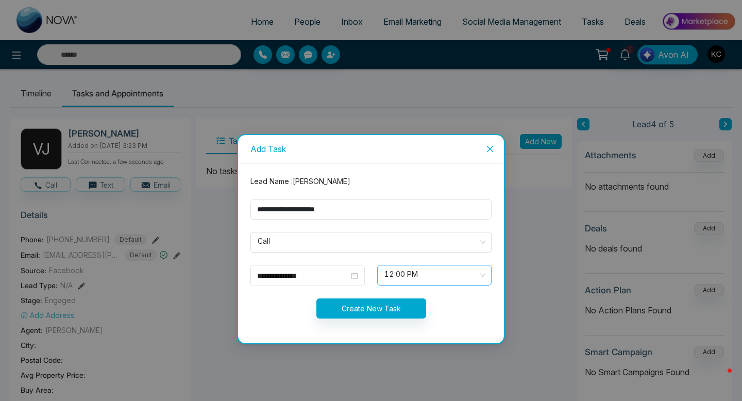
click at [409, 276] on span "12:00 PM" at bounding box center [434, 275] width 100 height 18
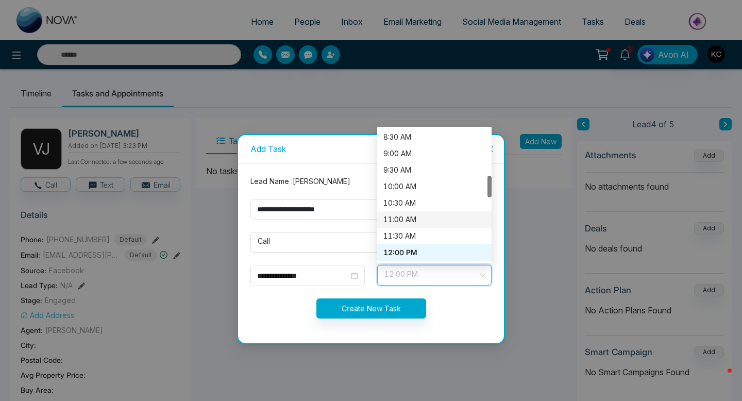
click at [403, 220] on div "11:00 AM" at bounding box center [434, 219] width 102 height 11
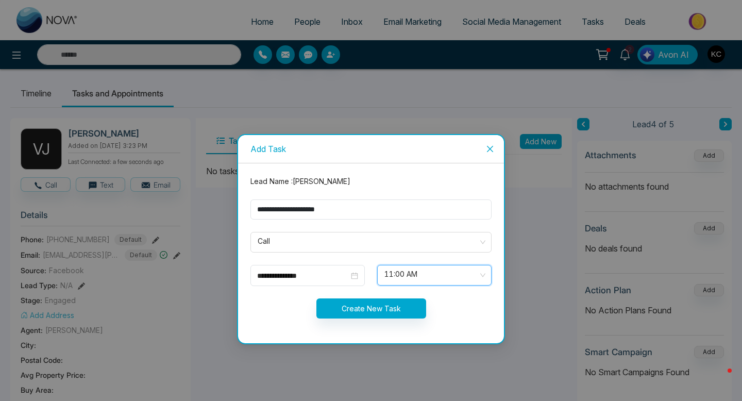
click at [395, 273] on span "11:00 AM" at bounding box center [434, 275] width 100 height 18
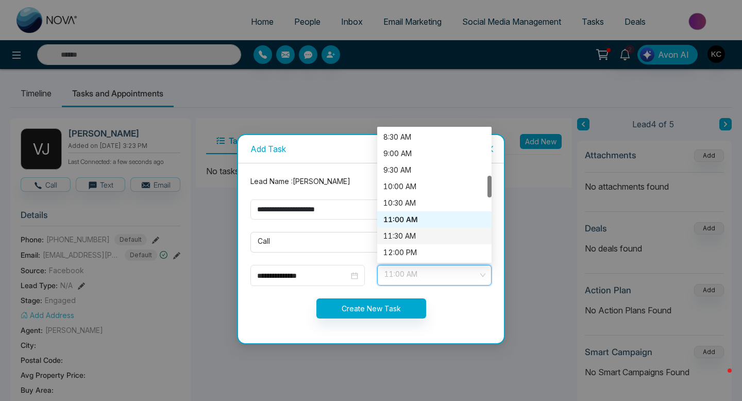
click at [397, 234] on div "11:30 AM" at bounding box center [434, 235] width 102 height 11
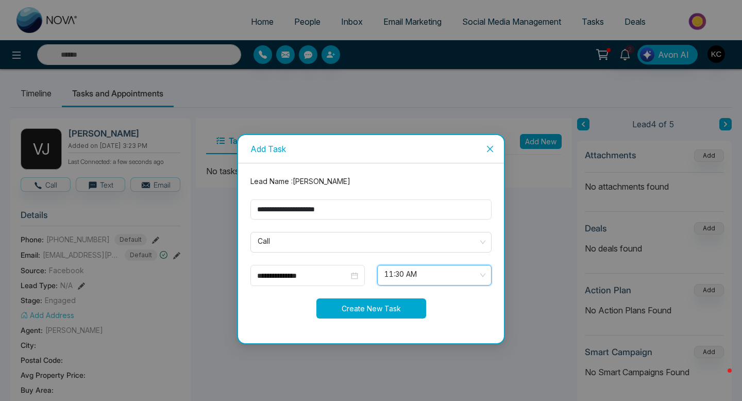
click at [374, 305] on button "Create New Task" at bounding box center [371, 308] width 110 height 20
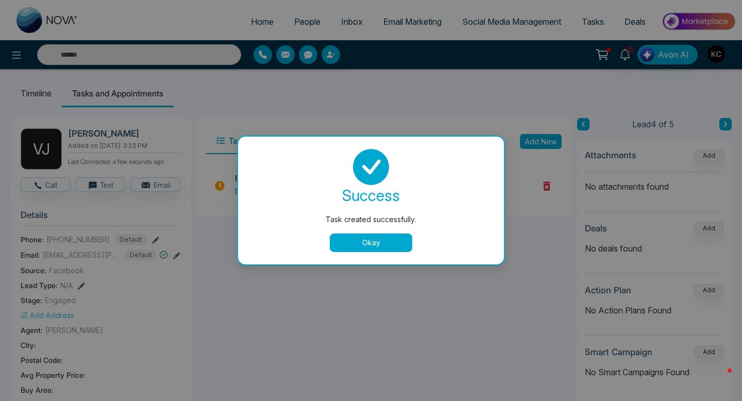
click at [373, 242] on button "Okay" at bounding box center [371, 242] width 82 height 19
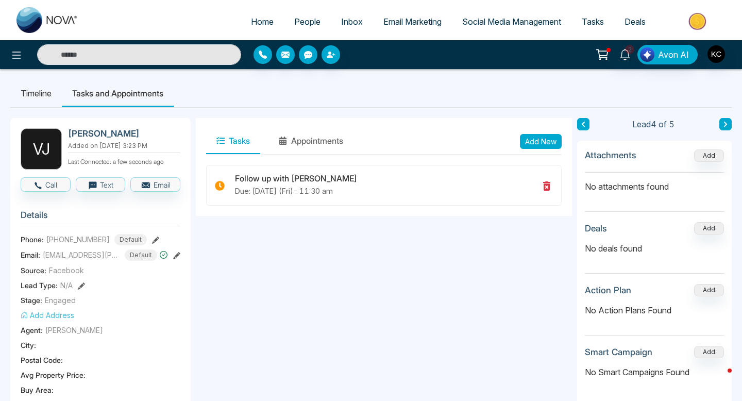
click at [174, 252] on icon at bounding box center [176, 255] width 7 height 7
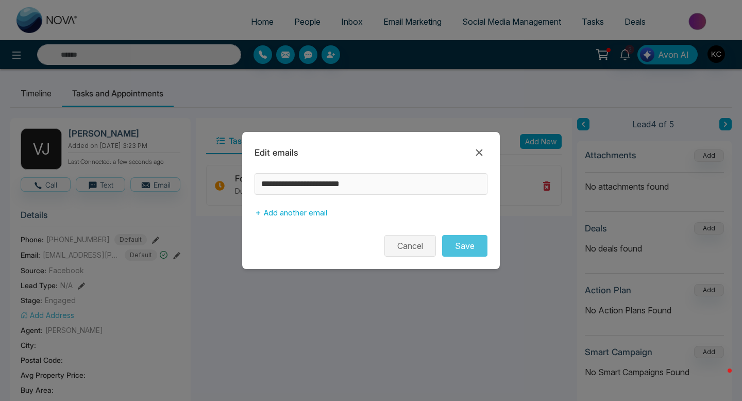
click at [408, 252] on button "Cancel" at bounding box center [410, 246] width 52 height 22
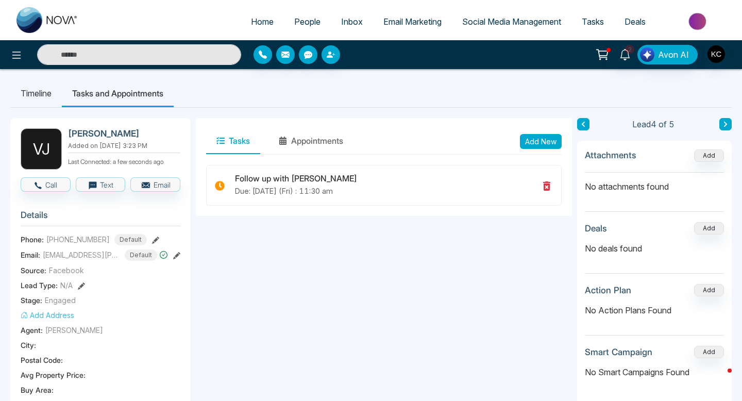
click at [176, 254] on icon at bounding box center [176, 255] width 7 height 7
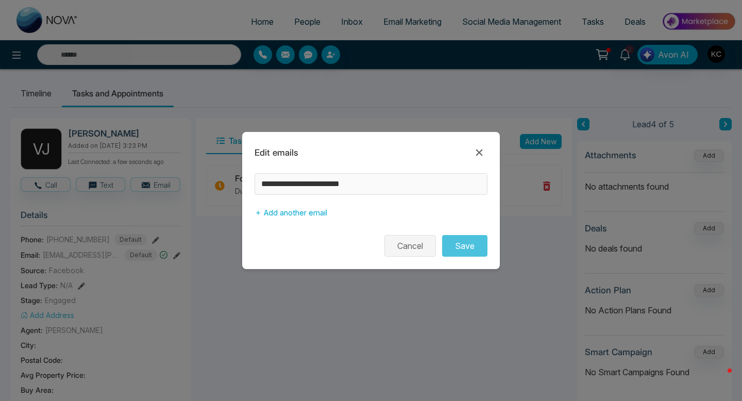
click at [406, 245] on button "Cancel" at bounding box center [410, 246] width 52 height 22
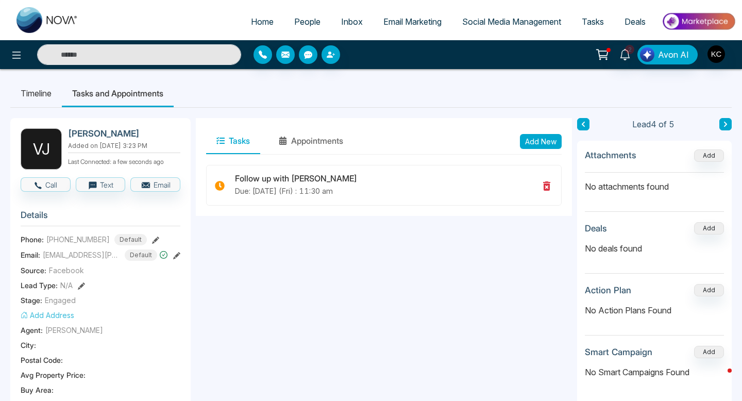
click at [152, 240] on icon at bounding box center [155, 239] width 7 height 7
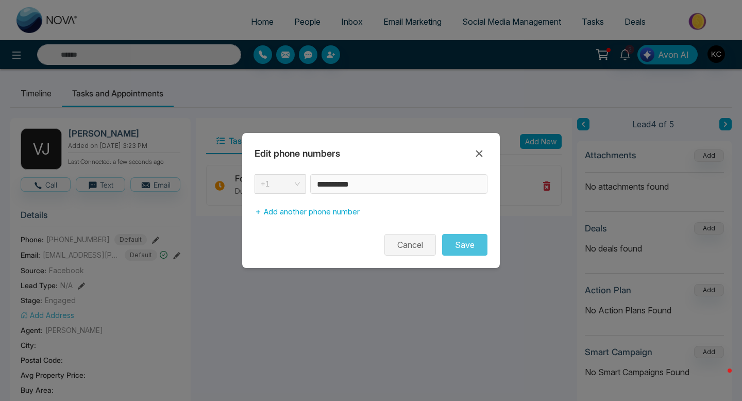
click at [417, 251] on button "Cancel" at bounding box center [410, 245] width 52 height 22
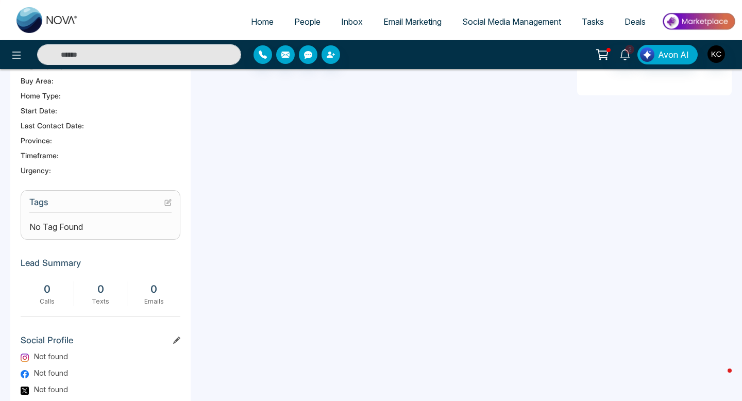
scroll to position [0, 0]
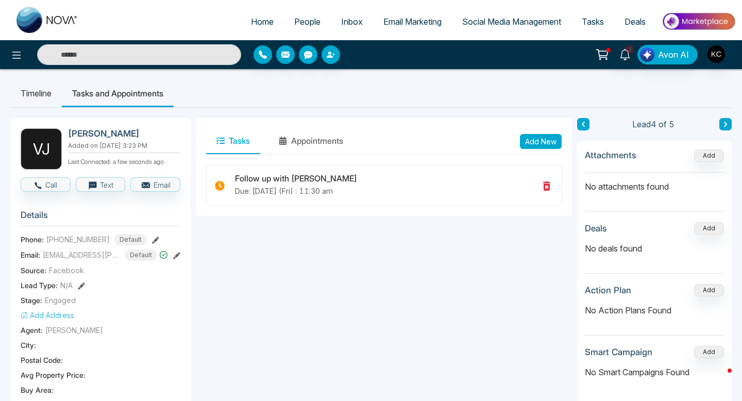
click at [99, 133] on h2 "Vibhore Jaiswal" at bounding box center [122, 133] width 108 height 10
click at [39, 91] on li "Timeline" at bounding box center [36, 93] width 52 height 28
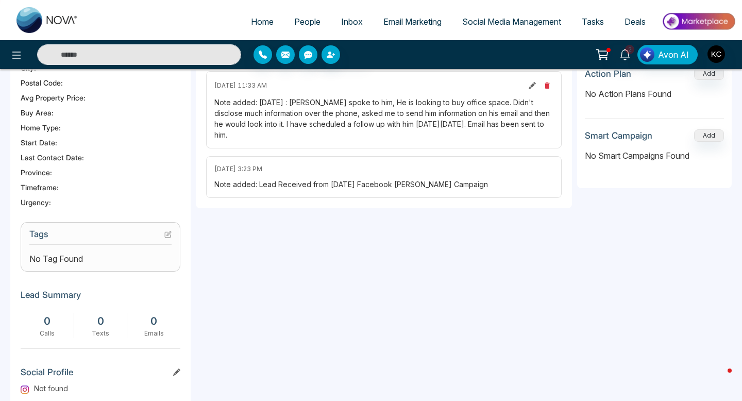
scroll to position [299, 0]
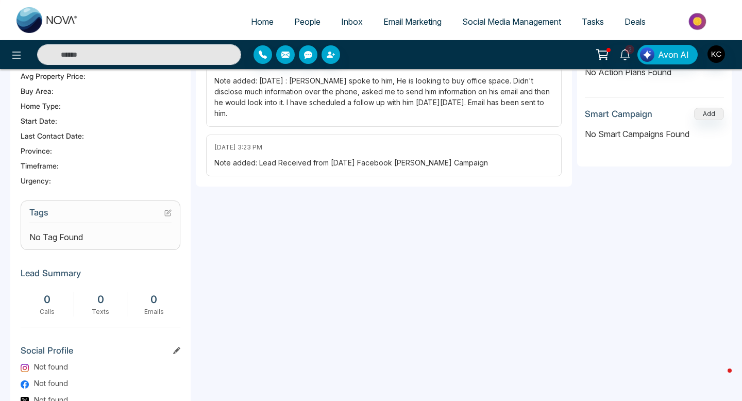
click at [322, 160] on div "Note added: Lead Received from 11 Aug 2025 Facebook Dixie Campaign" at bounding box center [383, 162] width 339 height 11
drag, startPoint x: 470, startPoint y: 165, endPoint x: 215, endPoint y: 165, distance: 255.0
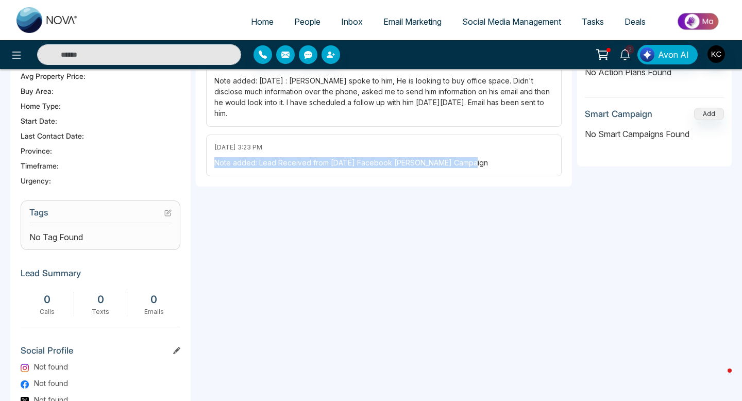
click at [215, 165] on div "Note added: Lead Received from 11 Aug 2025 Facebook Dixie Campaign" at bounding box center [383, 162] width 339 height 11
drag, startPoint x: 213, startPoint y: 145, endPoint x: 469, endPoint y: 165, distance: 256.8
click at [469, 165] on div "August 15 2025 | 3:23 PM Note added: Lead Received from 11 Aug 2025 Facebook Di…" at bounding box center [383, 155] width 355 height 42
copy div "August 15 2025 | 3:23 PM Note added: Lead Received from 11 Aug 2025 Facebook Di…"
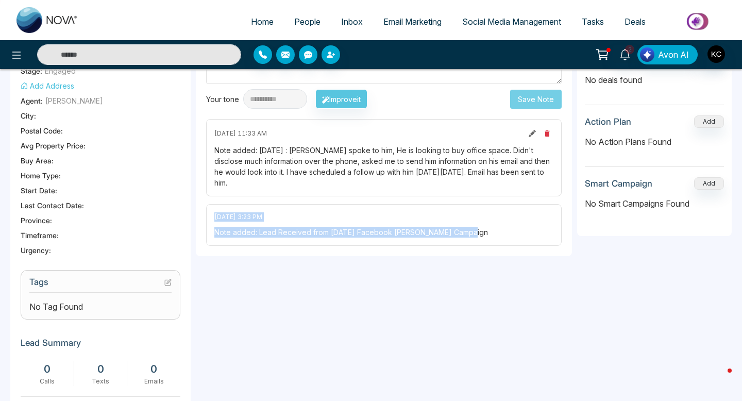
scroll to position [230, 0]
drag, startPoint x: 215, startPoint y: 132, endPoint x: 249, endPoint y: 185, distance: 63.0
click at [249, 185] on div "August 18 2025 | 11:33 AM Note added: Aug 18,2025 : Kanwar spoke to him, He is …" at bounding box center [383, 156] width 355 height 77
copy div "August 18 2025 | 11:33 AM Note added: Aug 18,2025 : Kanwar spoke to him, He is …"
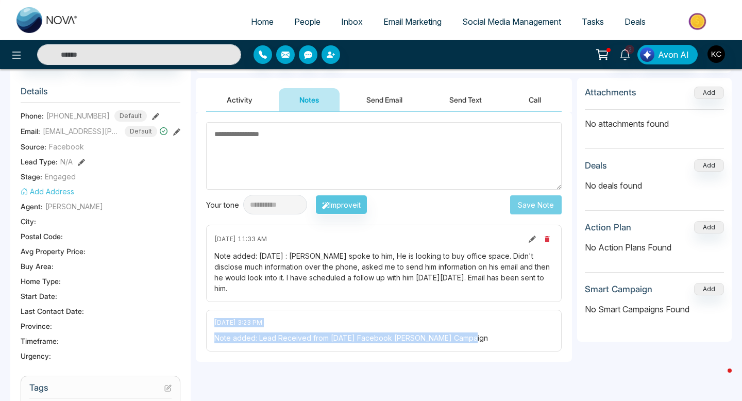
scroll to position [121, 0]
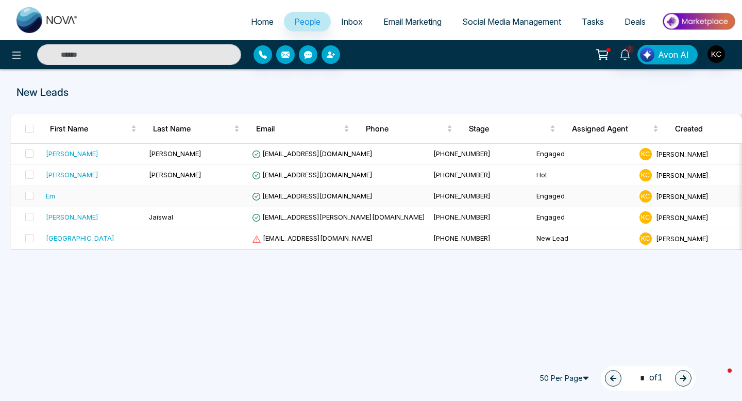
click at [429, 201] on td "+14164182988" at bounding box center [480, 196] width 103 height 21
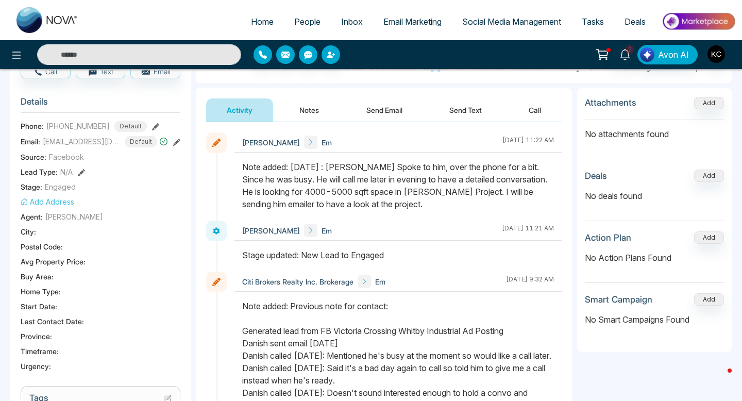
scroll to position [36, 0]
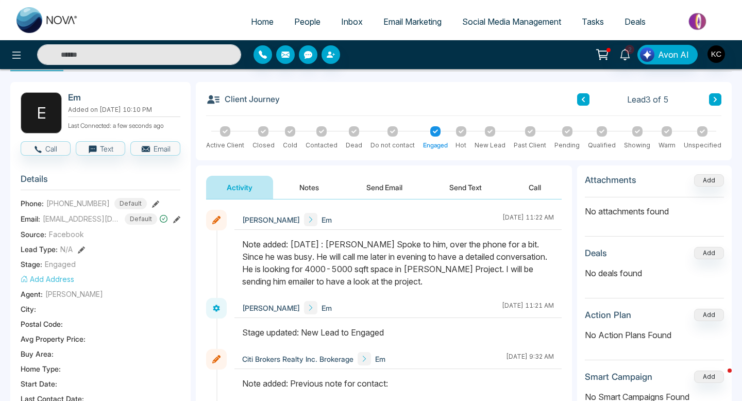
click at [174, 217] on icon at bounding box center [176, 219] width 7 height 7
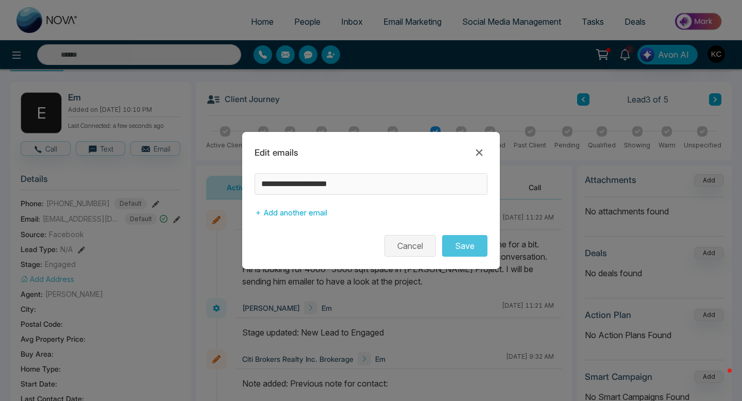
click at [419, 244] on button "Cancel" at bounding box center [410, 246] width 52 height 22
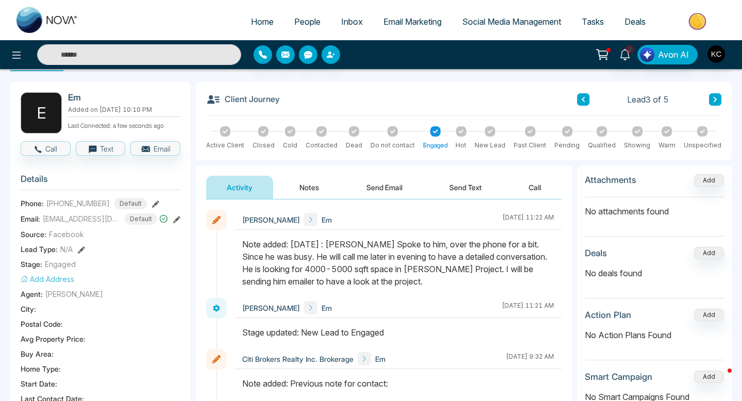
click at [152, 202] on icon at bounding box center [155, 203] width 7 height 7
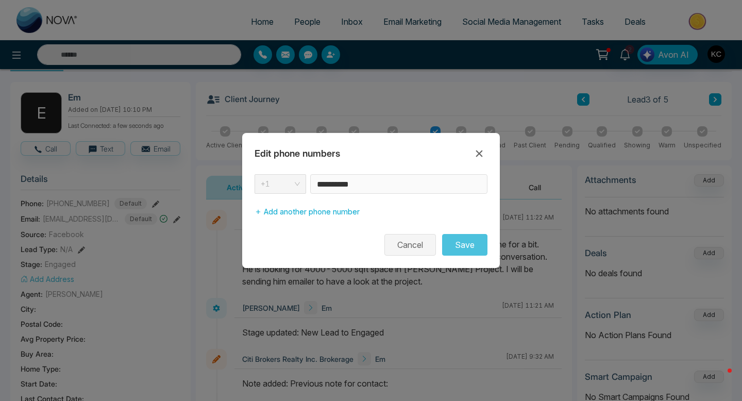
click at [422, 247] on button "Cancel" at bounding box center [410, 245] width 52 height 22
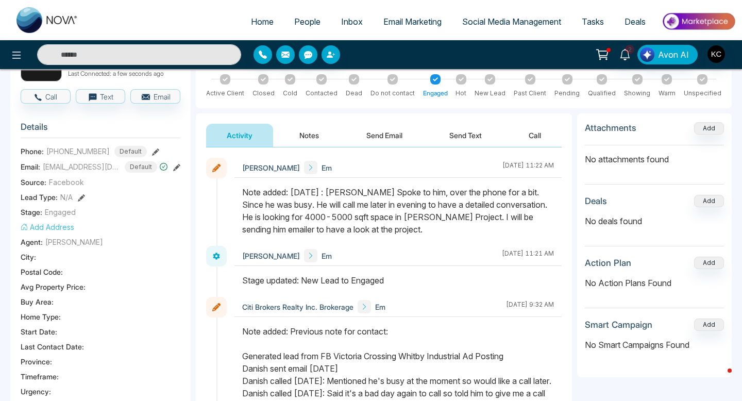
scroll to position [70, 0]
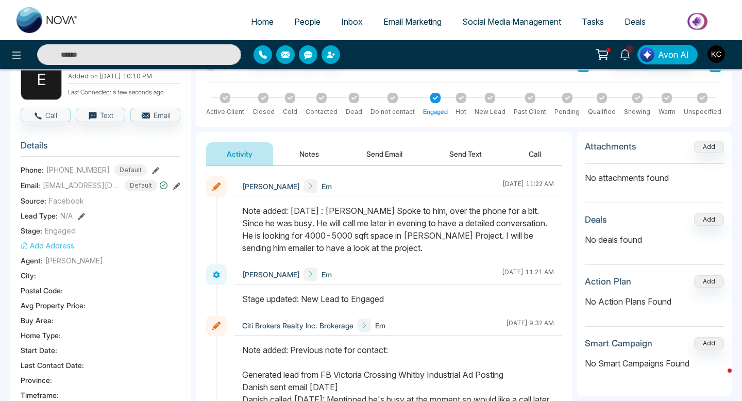
click at [300, 151] on button "Notes" at bounding box center [309, 153] width 61 height 23
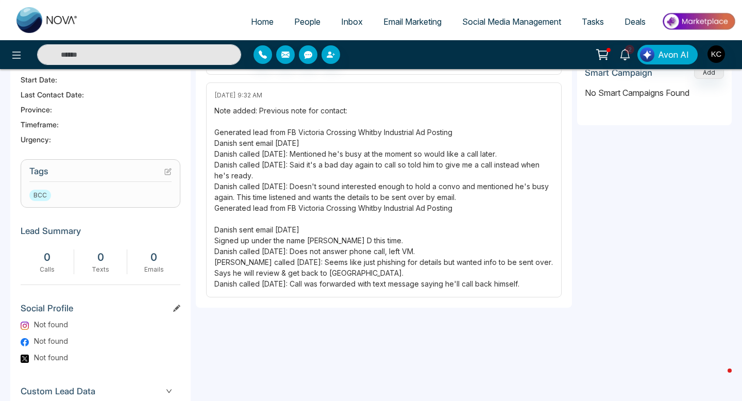
scroll to position [334, 0]
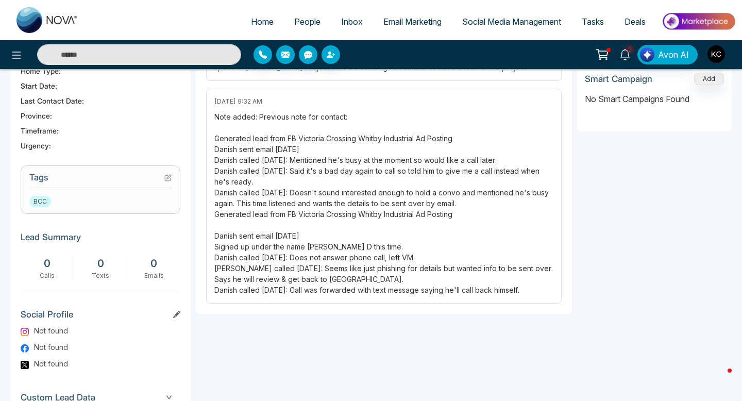
drag, startPoint x: 216, startPoint y: 98, endPoint x: 448, endPoint y: 269, distance: 287.4
click at [448, 269] on div "August 18 2025 | 9:32 AM Note added: Previous note for contact: Generated lead …" at bounding box center [383, 196] width 355 height 215
drag, startPoint x: 544, startPoint y: 291, endPoint x: 219, endPoint y: 94, distance: 380.2
click at [219, 94] on div "August 18 2025 | 9:32 AM Note added: Previous note for contact: Generated lead …" at bounding box center [383, 196] width 355 height 215
copy div "August 18 2025 | 9:32 AM Note added: Previous note for contact: Generated lead …"
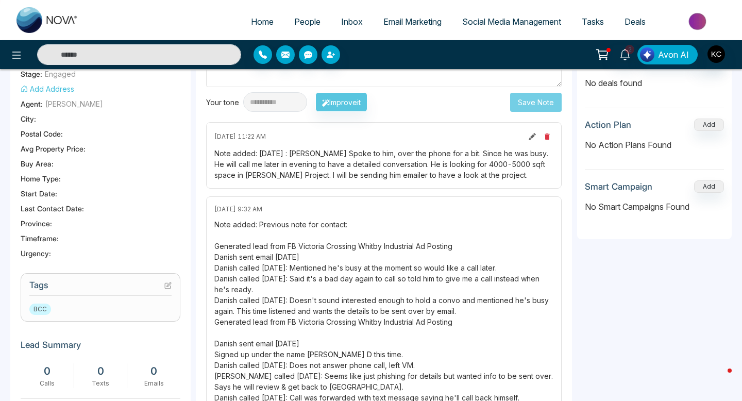
scroll to position [222, 0]
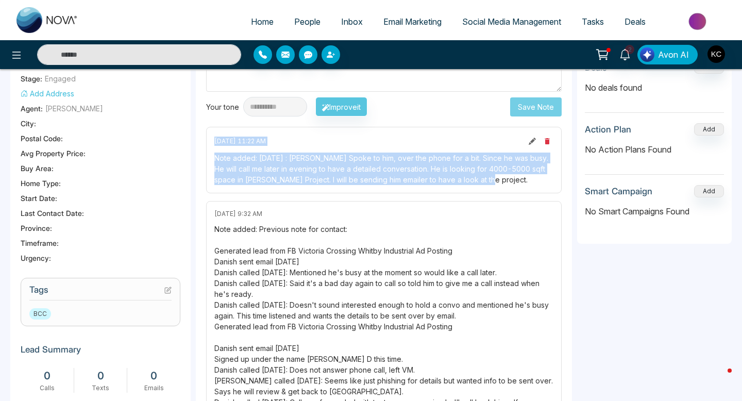
drag, startPoint x: 215, startPoint y: 141, endPoint x: 507, endPoint y: 181, distance: 295.3
click at [507, 181] on div "August 18 2025 | 11:22 AM Note added: Aug 18,2025 : Kanwar Spoke to him, over t…" at bounding box center [383, 160] width 355 height 66
copy div "August 18 2025 | 11:22 AM Note added: Aug 18,2025 : Kanwar Spoke to him, over t…"
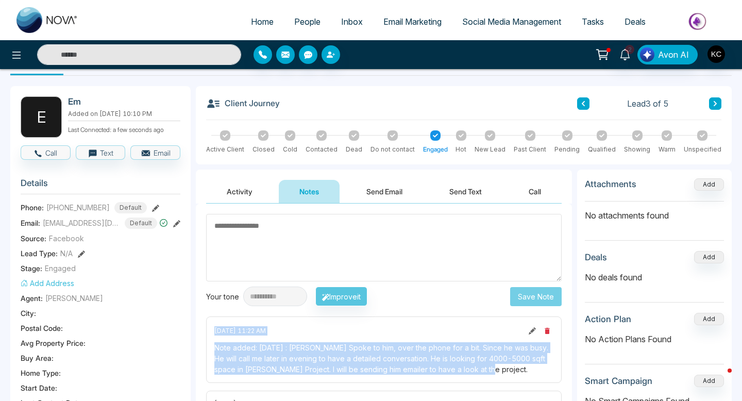
scroll to position [0, 0]
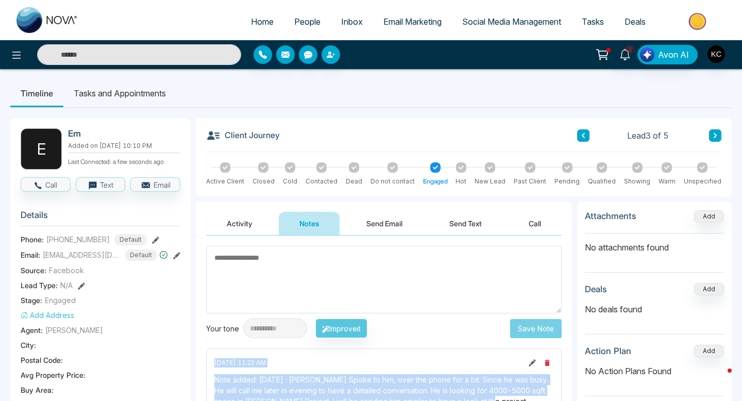
click at [112, 89] on li "Tasks and Appointments" at bounding box center [119, 93] width 113 height 28
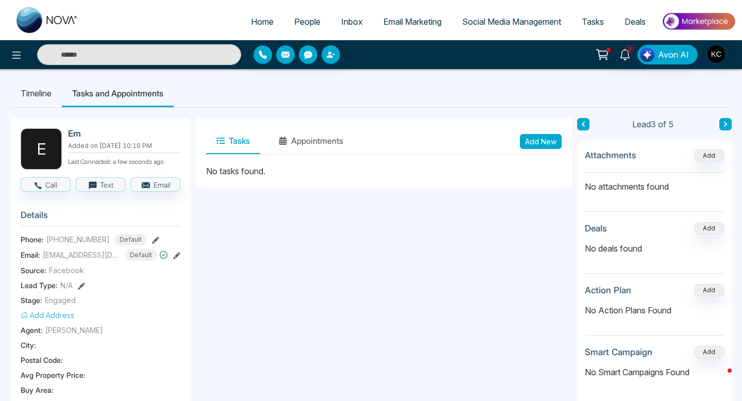
click at [29, 20] on img at bounding box center [47, 20] width 62 height 26
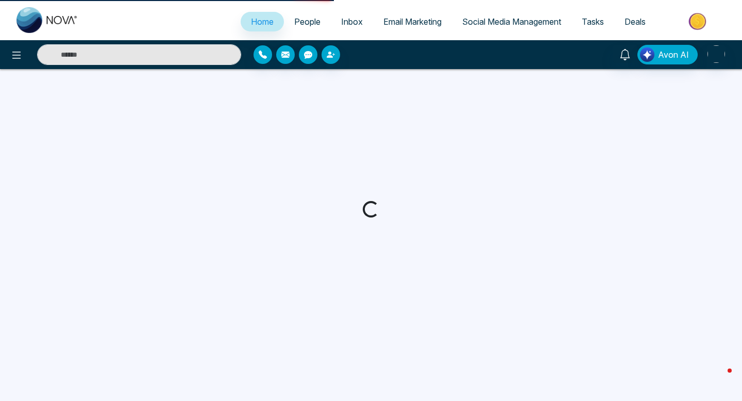
select select "*"
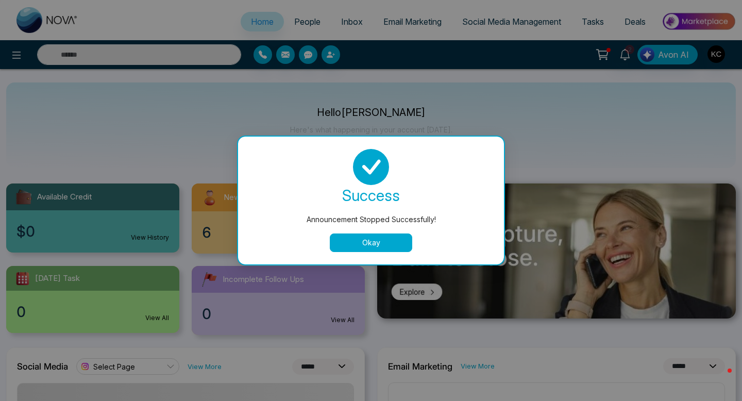
click at [350, 247] on button "Okay" at bounding box center [371, 242] width 82 height 19
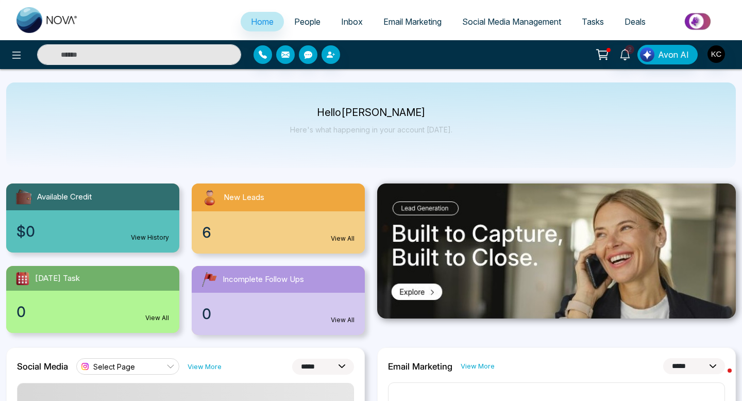
click at [335, 236] on link "View All" at bounding box center [343, 238] width 24 height 9
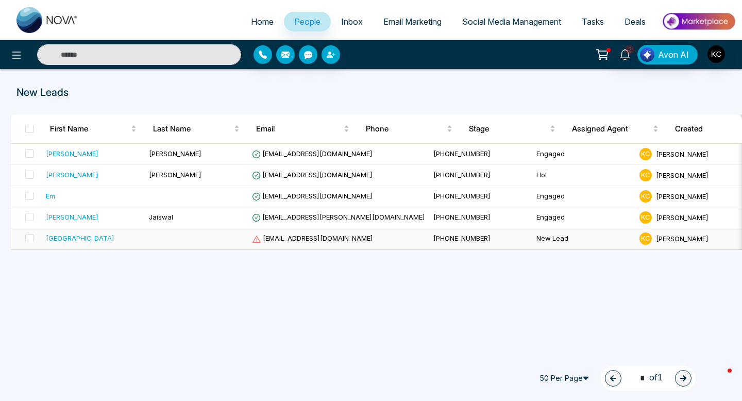
click at [305, 237] on span "dedwewe@kkkkl.co" at bounding box center [312, 238] width 121 height 8
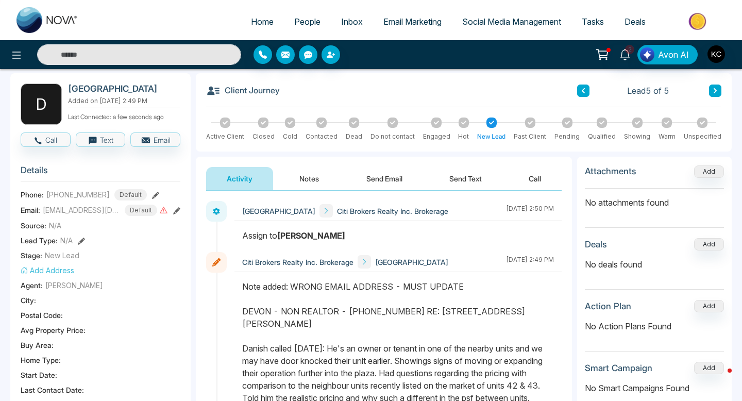
scroll to position [18, 0]
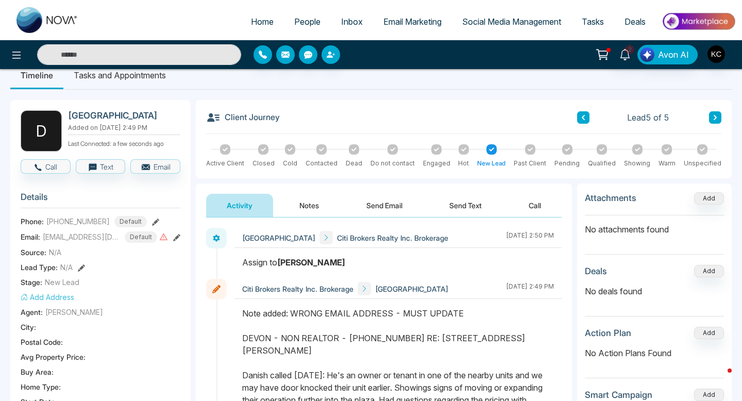
click at [434, 150] on icon at bounding box center [436, 149] width 5 height 4
click at [373, 249] on div "Devon Citi Brokers Realty Inc. Brokerage August 15 2025 | 2:50 PM" at bounding box center [397, 253] width 327 height 51
click at [301, 205] on button "Notes" at bounding box center [309, 205] width 61 height 23
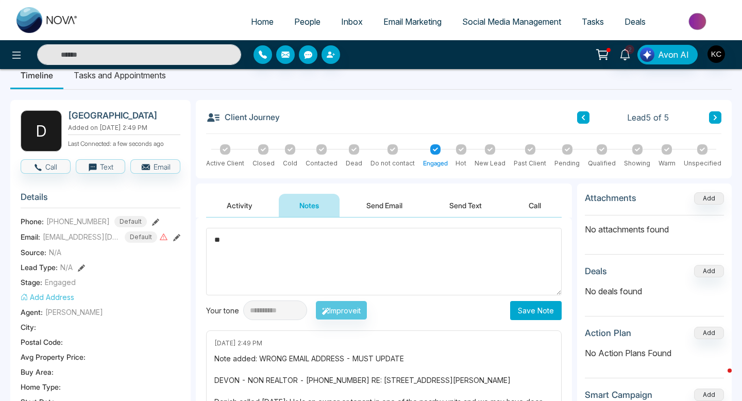
type textarea "*"
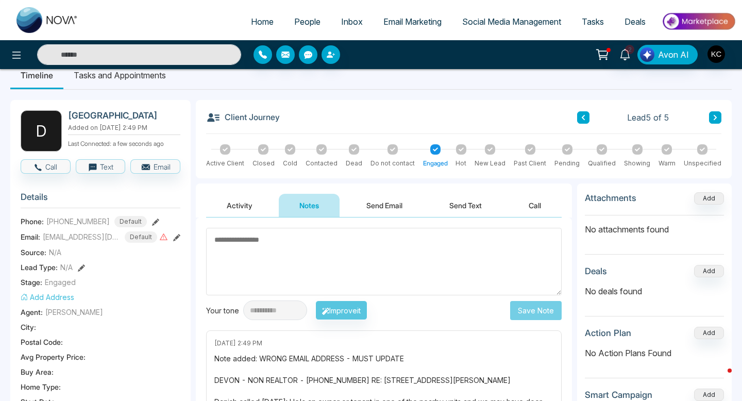
type textarea "*"
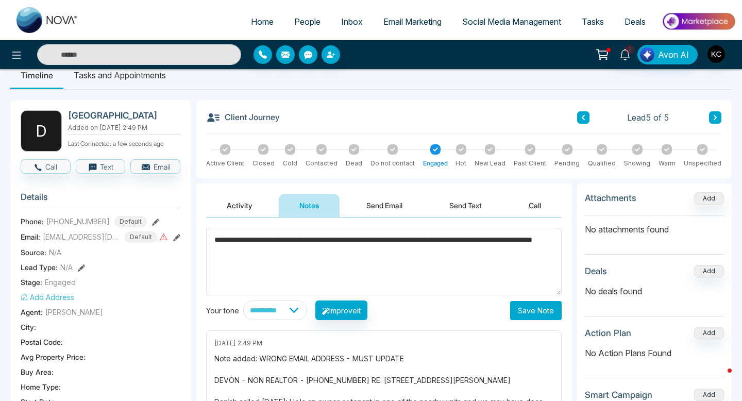
type textarea "**********"
click at [523, 313] on button "Save Note" at bounding box center [536, 310] width 52 height 19
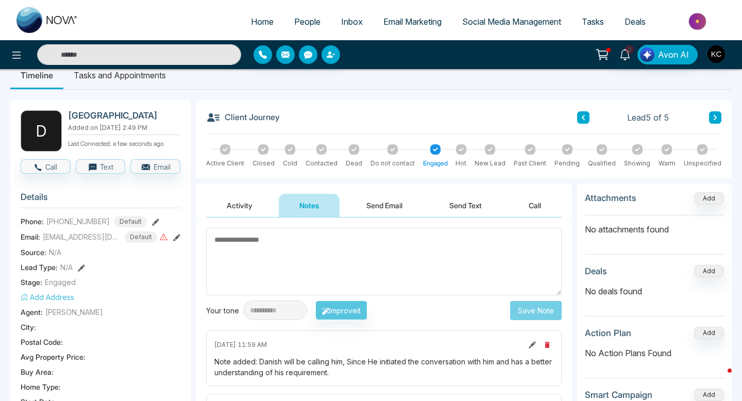
click at [34, 19] on img at bounding box center [47, 20] width 62 height 26
select select "*"
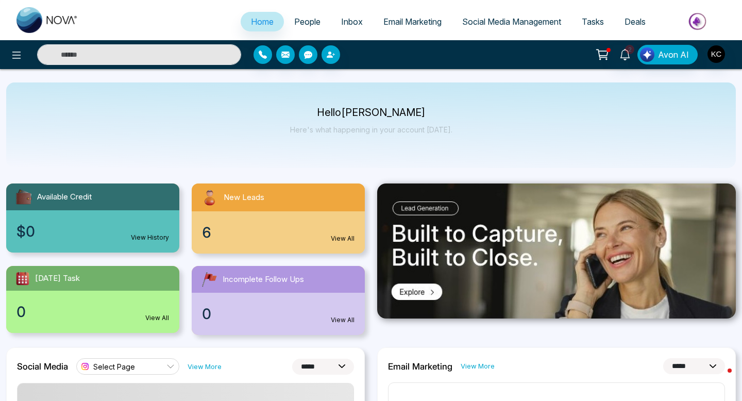
click at [341, 238] on link "View All" at bounding box center [343, 238] width 24 height 9
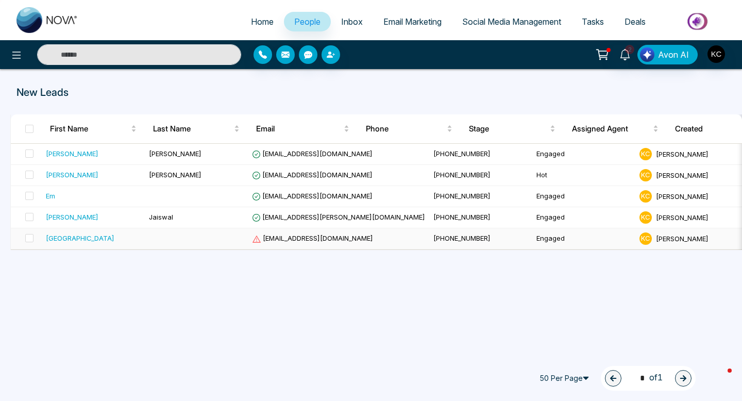
click at [433, 236] on span "+16472809525" at bounding box center [461, 238] width 57 height 8
select select "*"
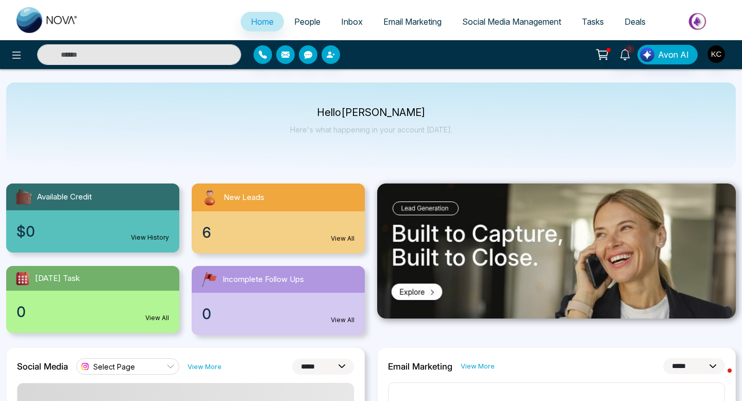
click at [589, 26] on link "Tasks" at bounding box center [592, 22] width 43 height 20
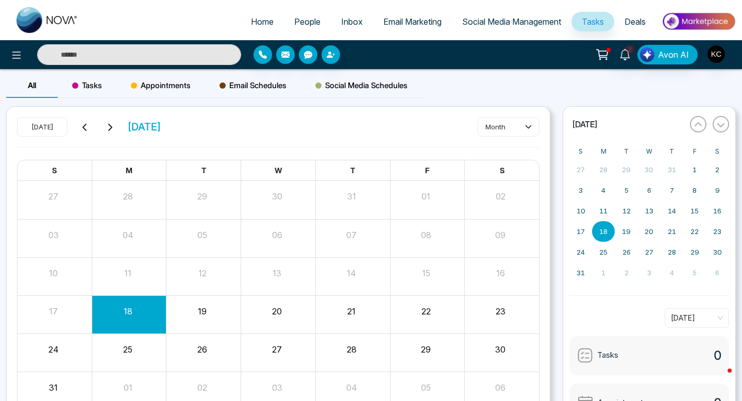
scroll to position [57, 0]
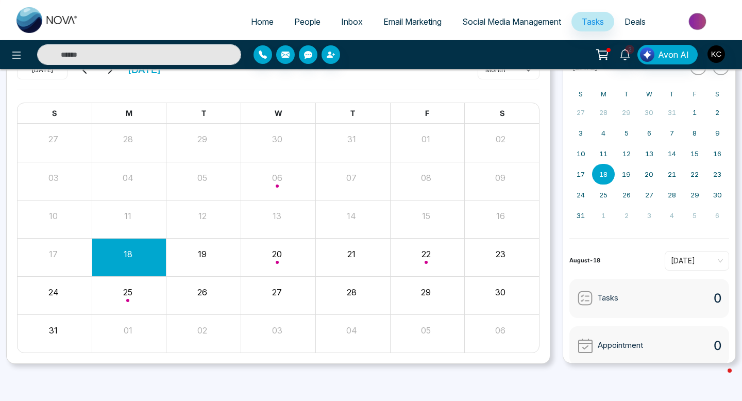
click at [252, 20] on span "Home" at bounding box center [262, 21] width 23 height 10
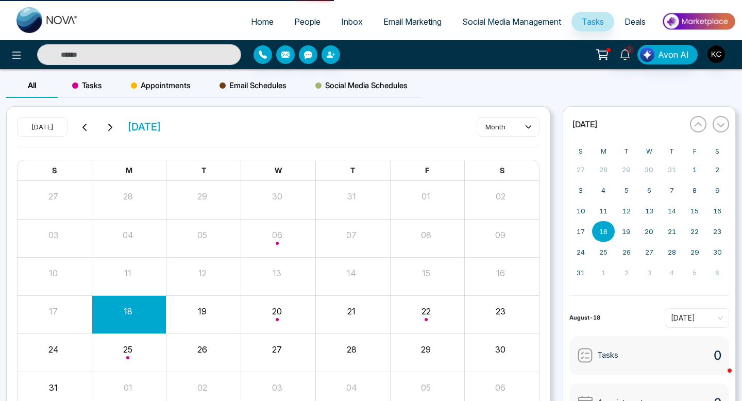
select select "*"
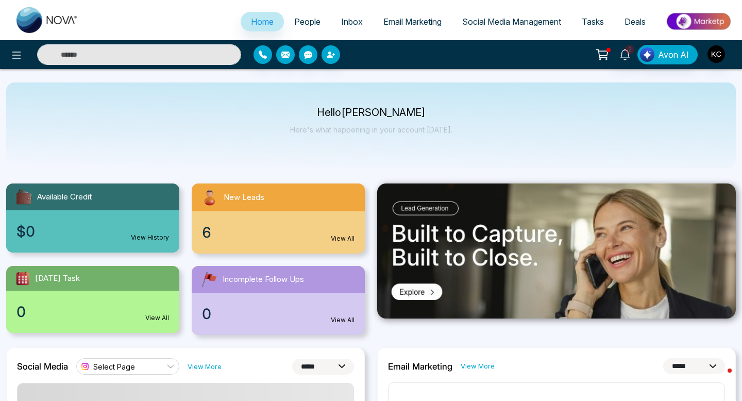
click at [345, 240] on link "View All" at bounding box center [343, 238] width 24 height 9
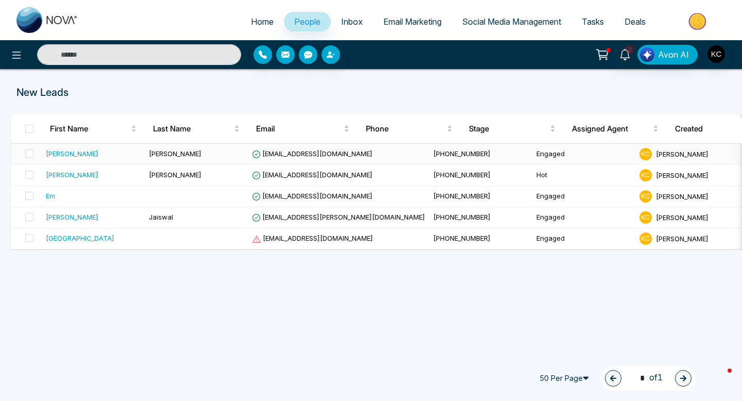
click at [267, 164] on td "arpitnchaudhary@gmail.com" at bounding box center [338, 154] width 181 height 21
click at [77, 175] on div "Kanwaljeet" at bounding box center [72, 174] width 53 height 10
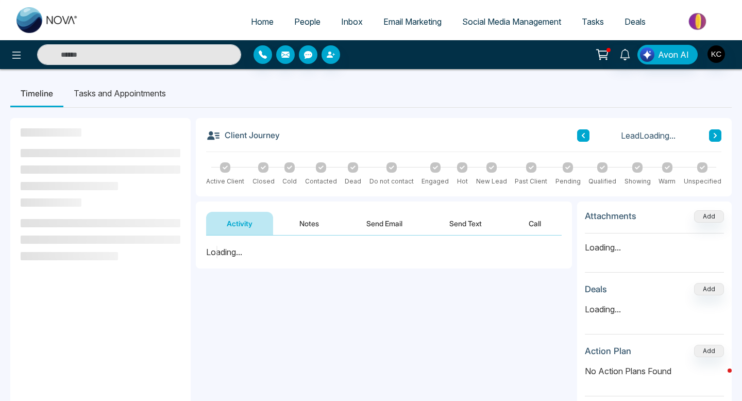
click at [309, 231] on button "Notes" at bounding box center [309, 223] width 61 height 23
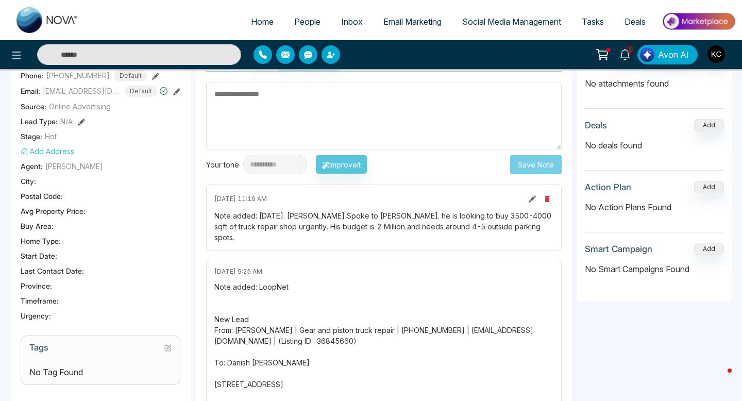
scroll to position [176, 0]
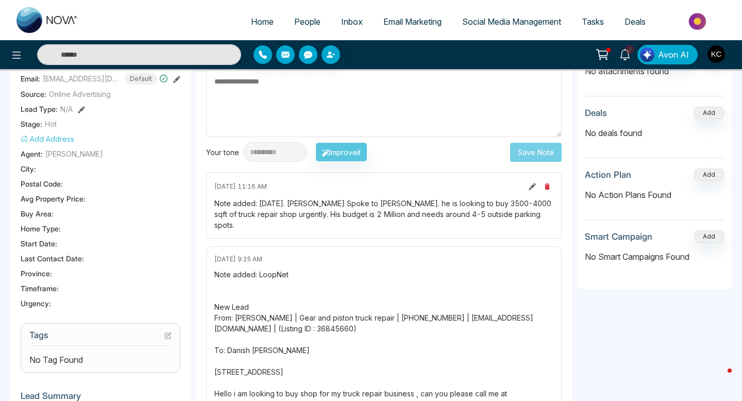
click at [531, 185] on icon at bounding box center [532, 186] width 7 height 7
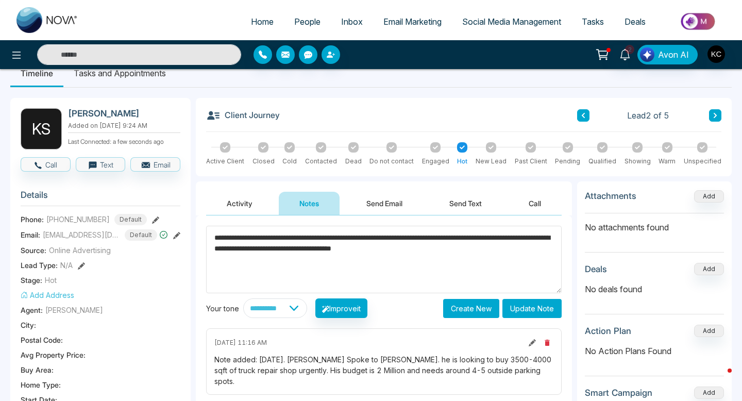
scroll to position [0, 0]
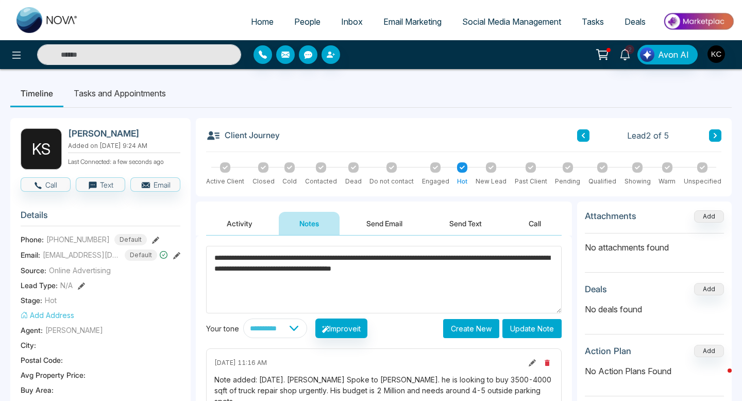
drag, startPoint x: 502, startPoint y: 271, endPoint x: 194, endPoint y: 258, distance: 308.4
click at [503, 273] on textarea "**********" at bounding box center [383, 279] width 355 height 67
drag, startPoint x: 314, startPoint y: 283, endPoint x: 212, endPoint y: 259, distance: 104.2
click at [212, 259] on textarea "**********" at bounding box center [383, 279] width 355 height 67
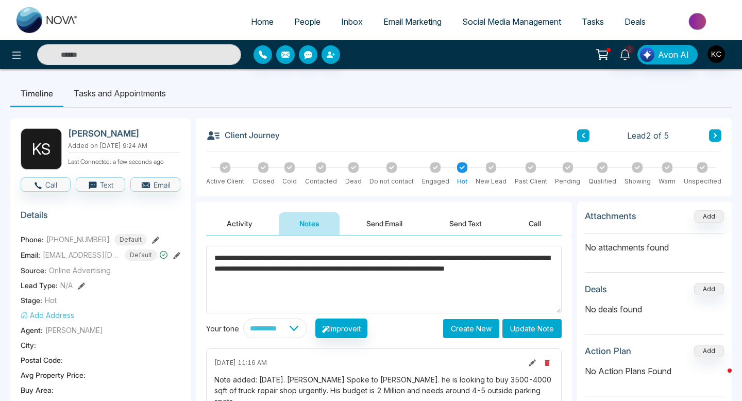
type textarea "**********"
click at [532, 335] on button "Update Note" at bounding box center [531, 328] width 59 height 19
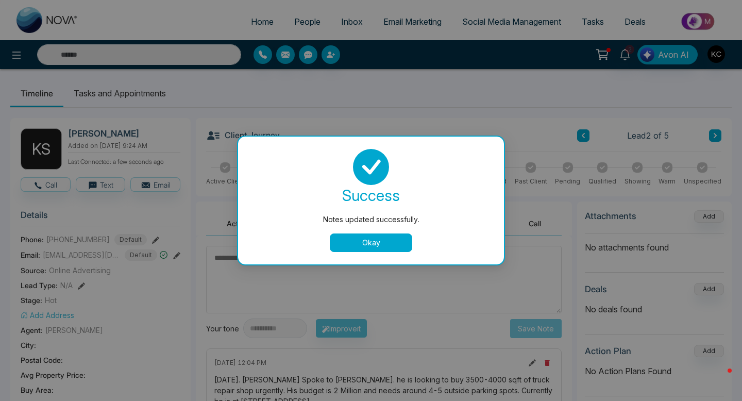
click at [360, 234] on button "Okay" at bounding box center [371, 242] width 82 height 19
